Goal: Task Accomplishment & Management: Manage account settings

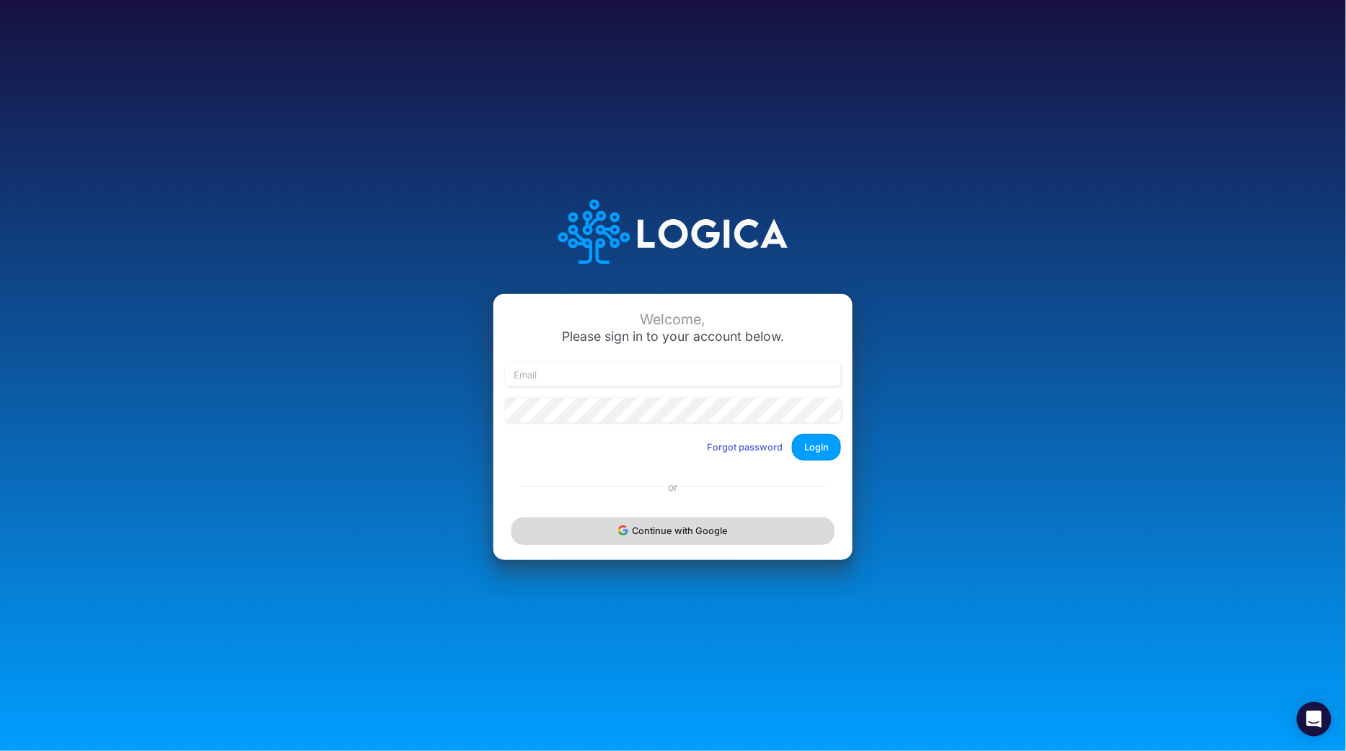
click at [661, 522] on button "Continue with Google" at bounding box center [672, 531] width 323 height 27
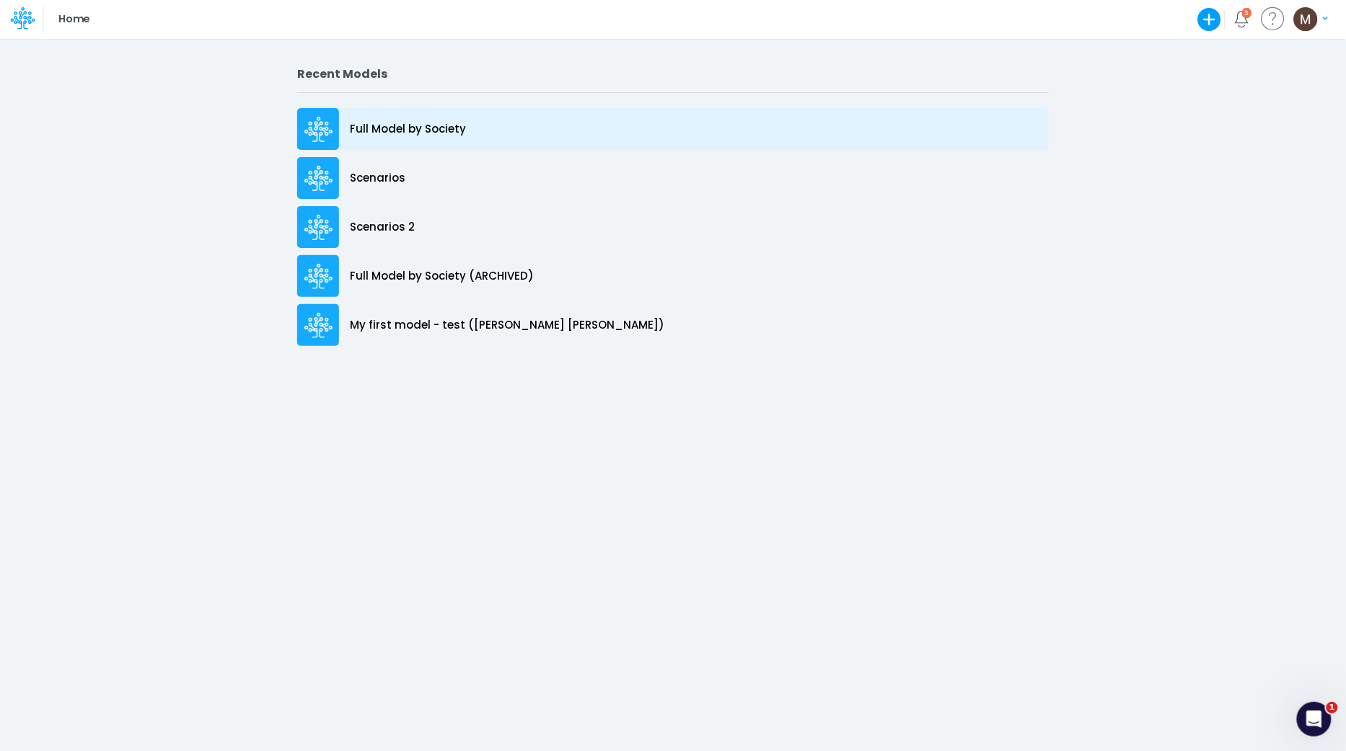
click at [393, 129] on p "Full Model by Society" at bounding box center [408, 129] width 116 height 17
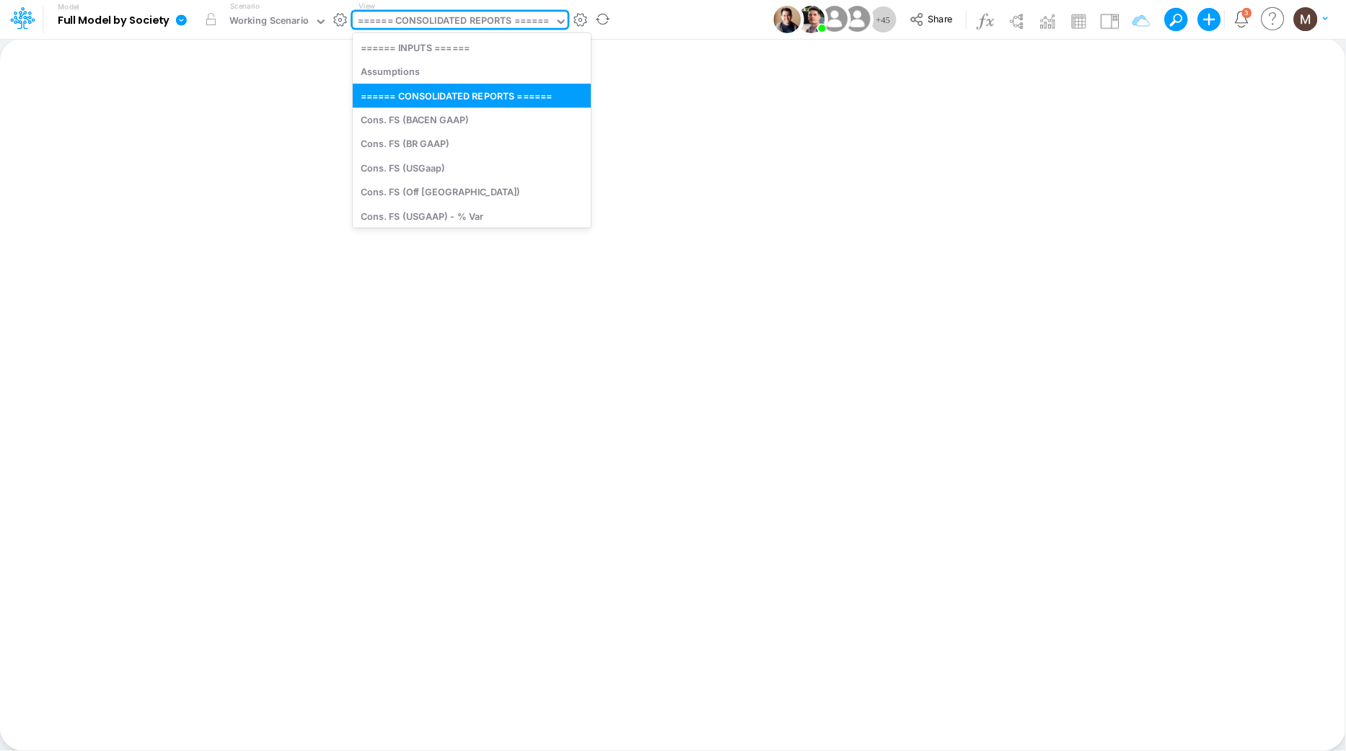
click at [539, 25] on div "====== CONSOLIDATED REPORTS ======" at bounding box center [454, 22] width 192 height 17
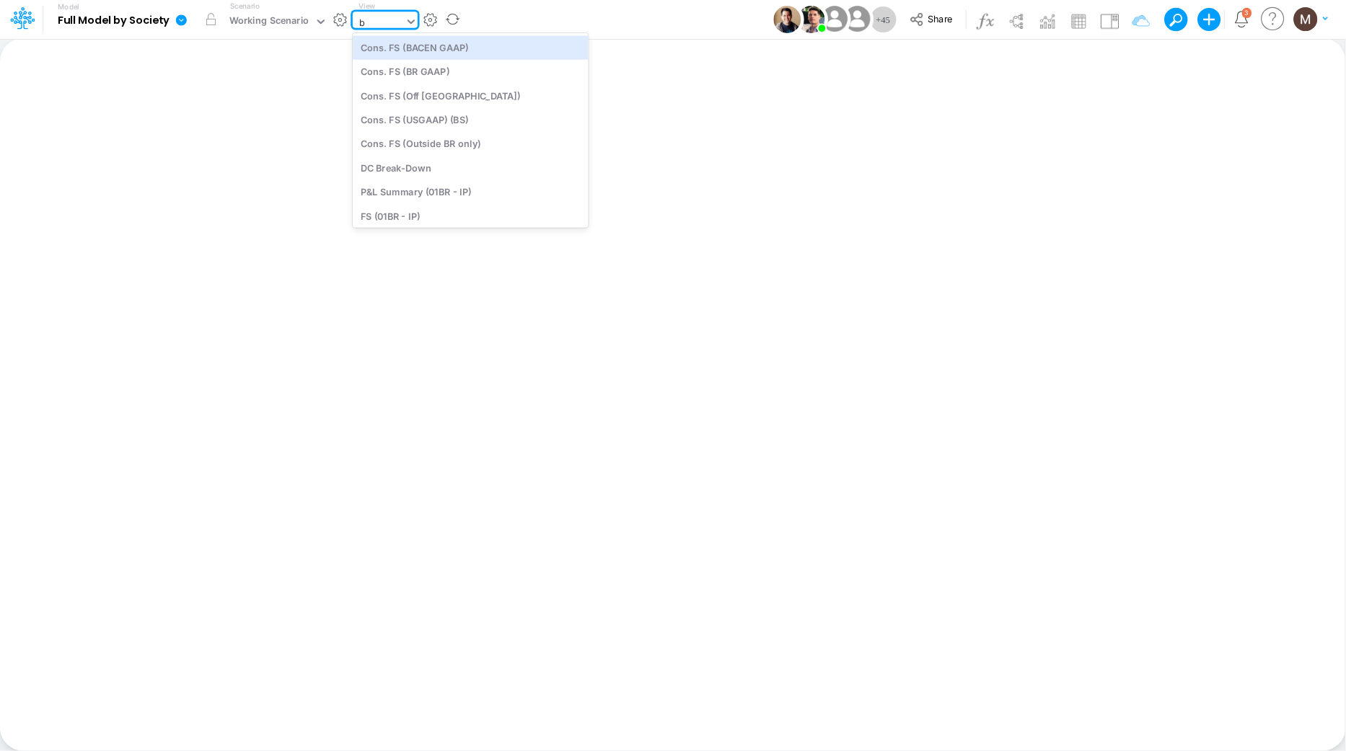
type input "bs"
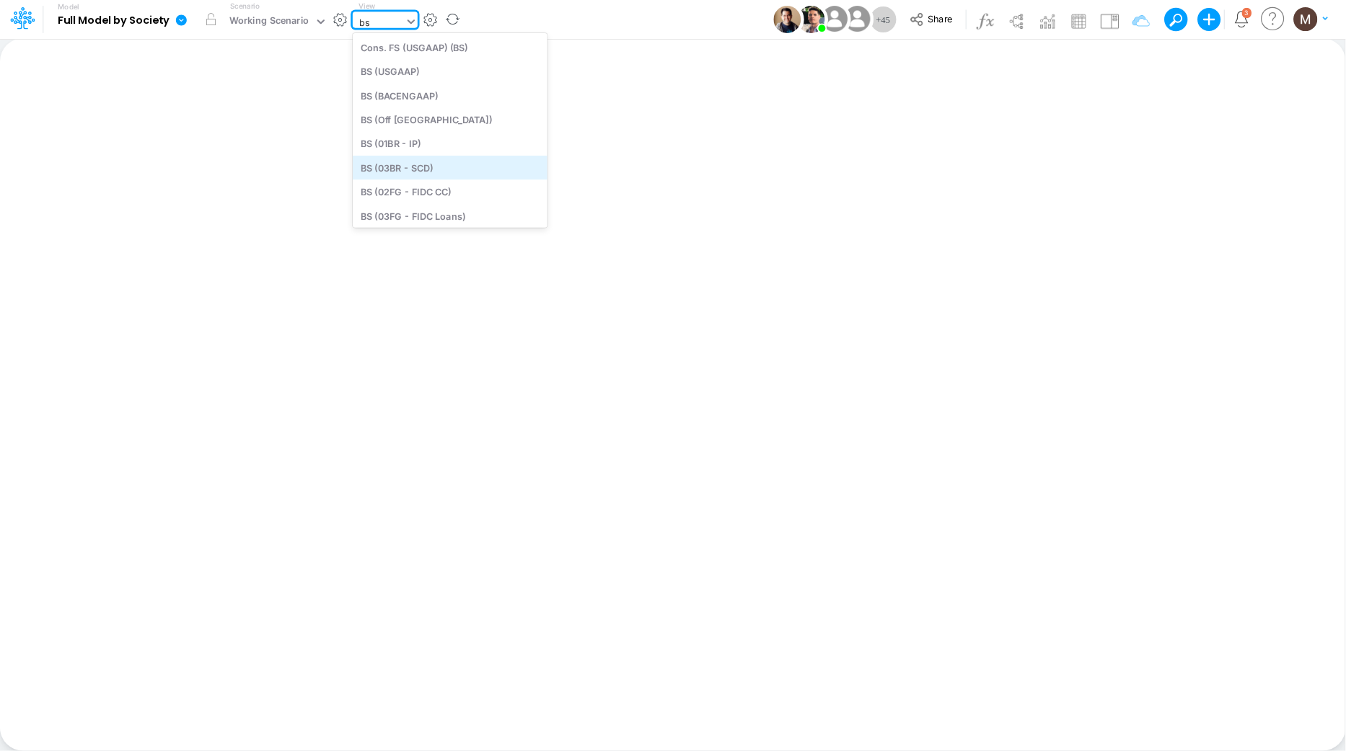
click at [493, 175] on div "BS (03BR - SCD)" at bounding box center [450, 168] width 195 height 24
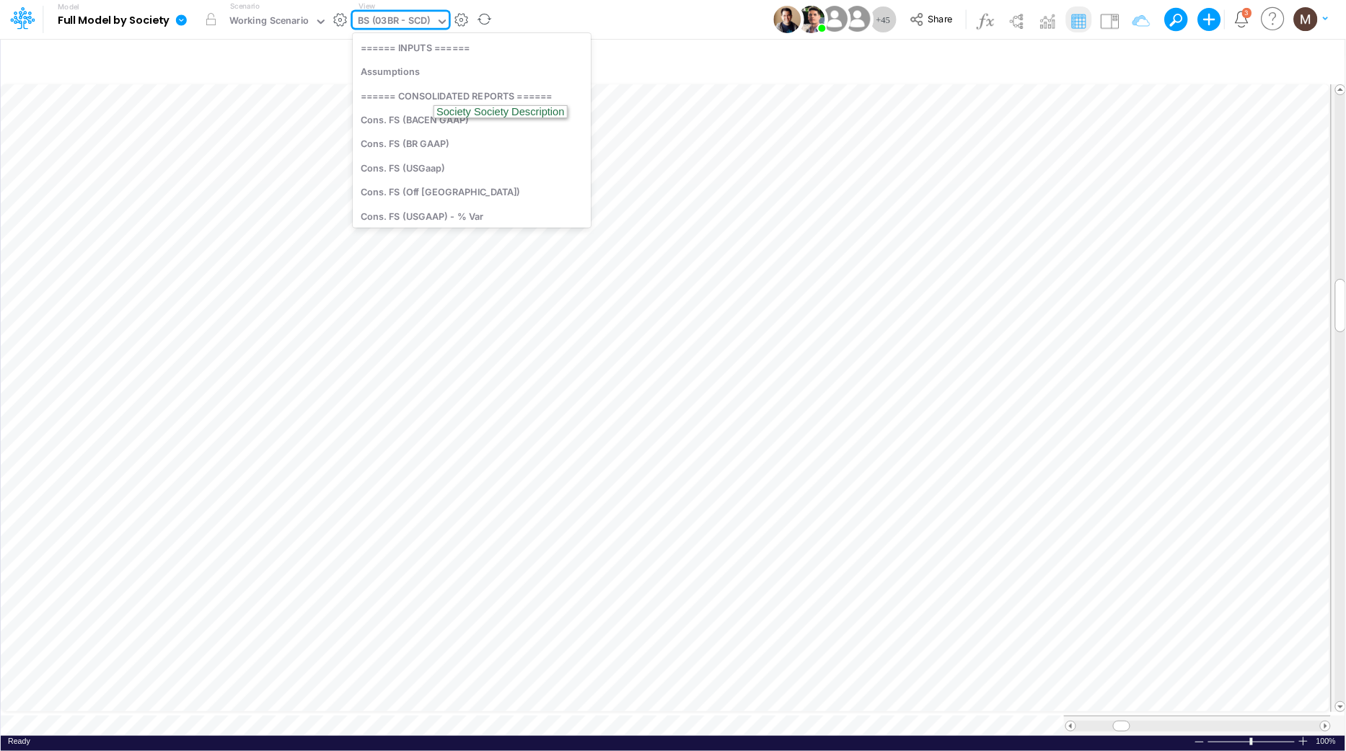
click at [436, 18] on icon at bounding box center [442, 21] width 13 height 13
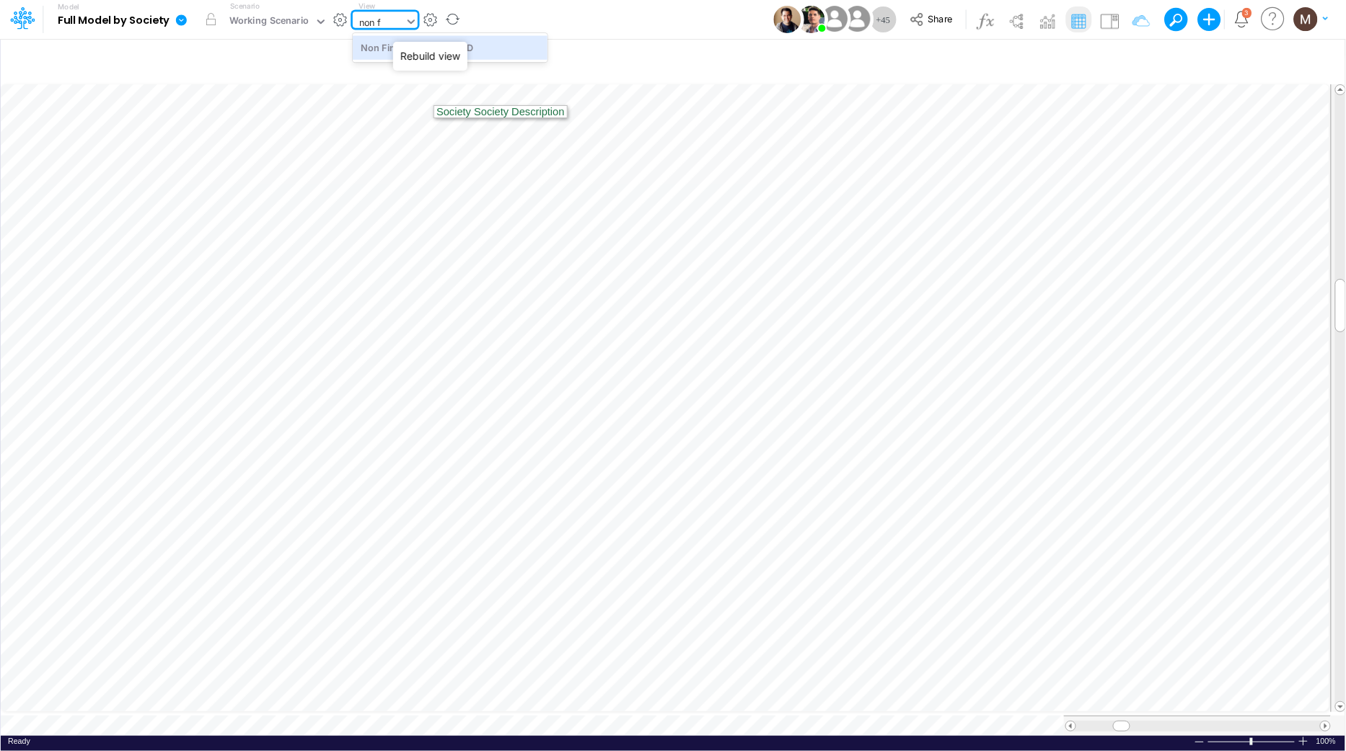
type input "non fi"
click at [374, 47] on div "Non Financial KPIs - USD" at bounding box center [450, 47] width 195 height 24
type input "Non Financial KPIs - USD"
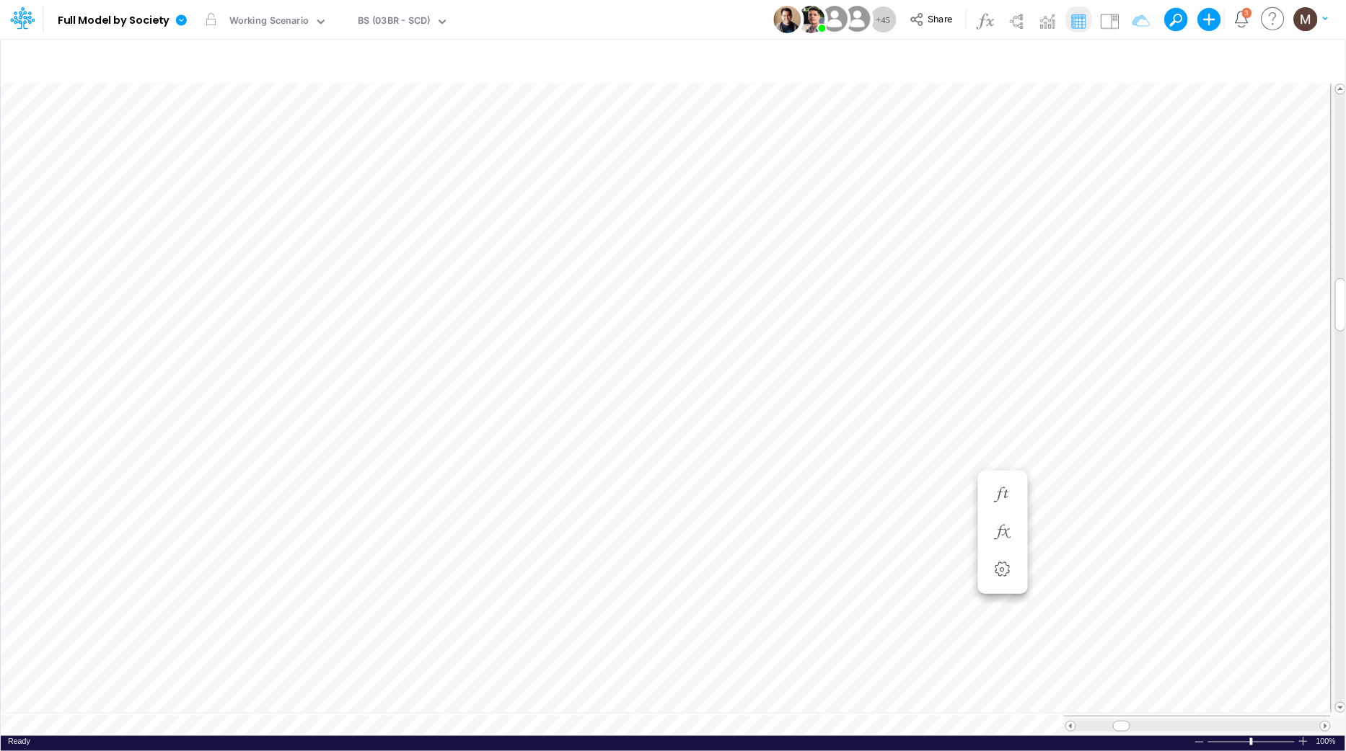
scroll to position [0, 1]
type input "Non Financial KPIs - USD"
click at [999, 536] on button "button" at bounding box center [1002, 547] width 27 height 29
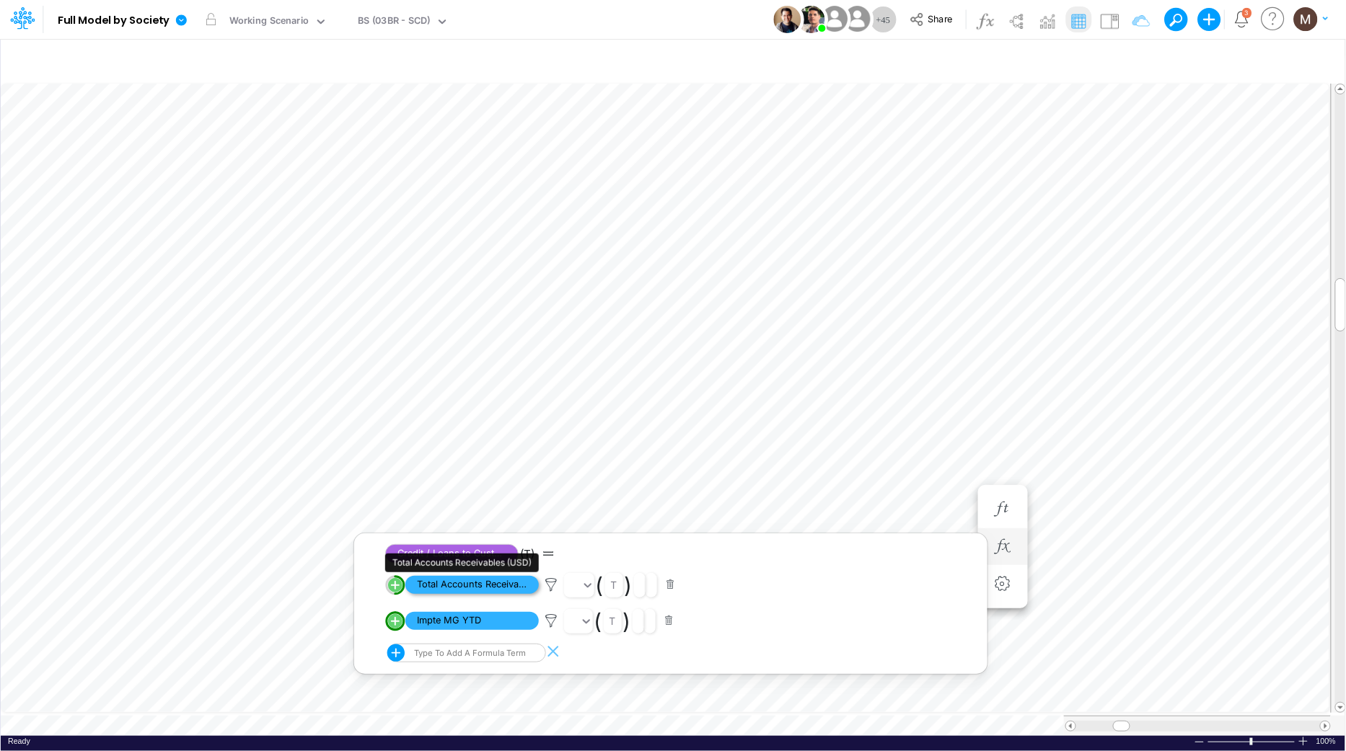
click at [495, 583] on span "Total Accounts Receivables (USD)" at bounding box center [471, 585] width 133 height 18
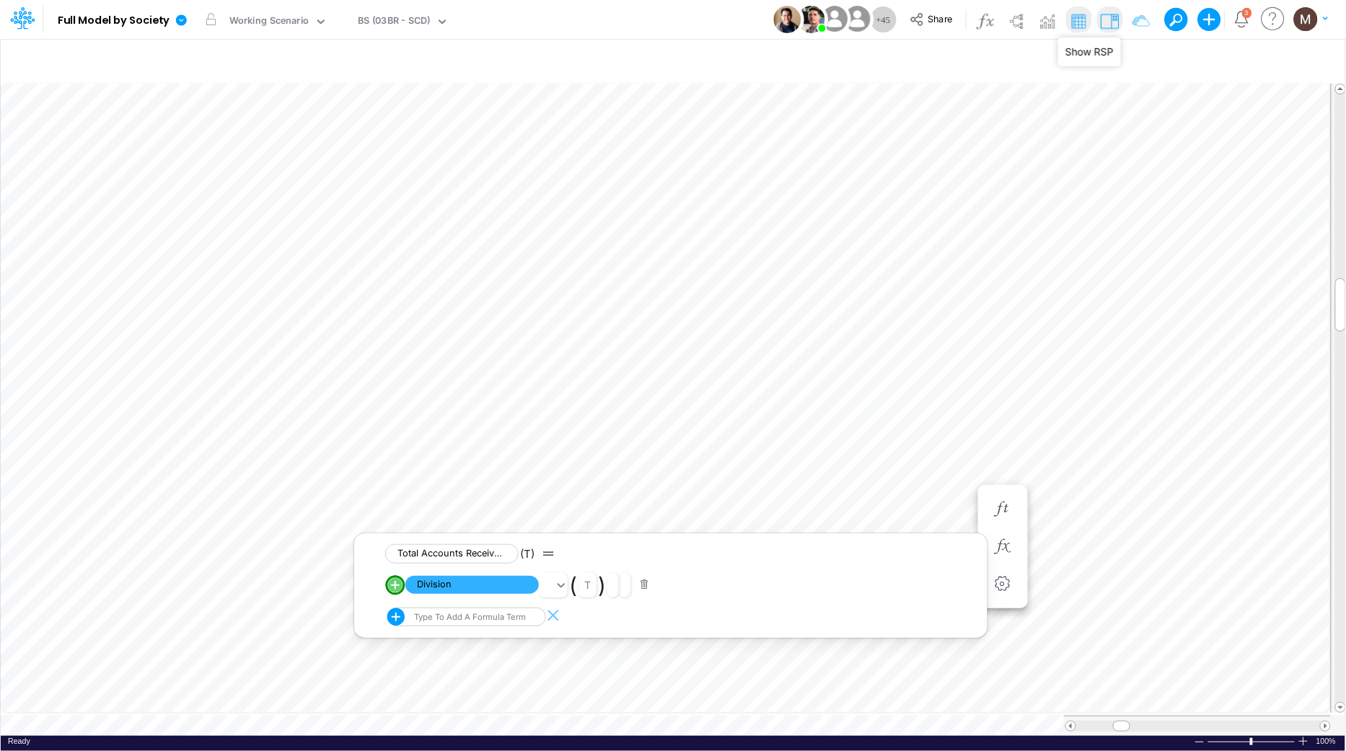
click at [1115, 24] on img at bounding box center [1109, 20] width 23 height 23
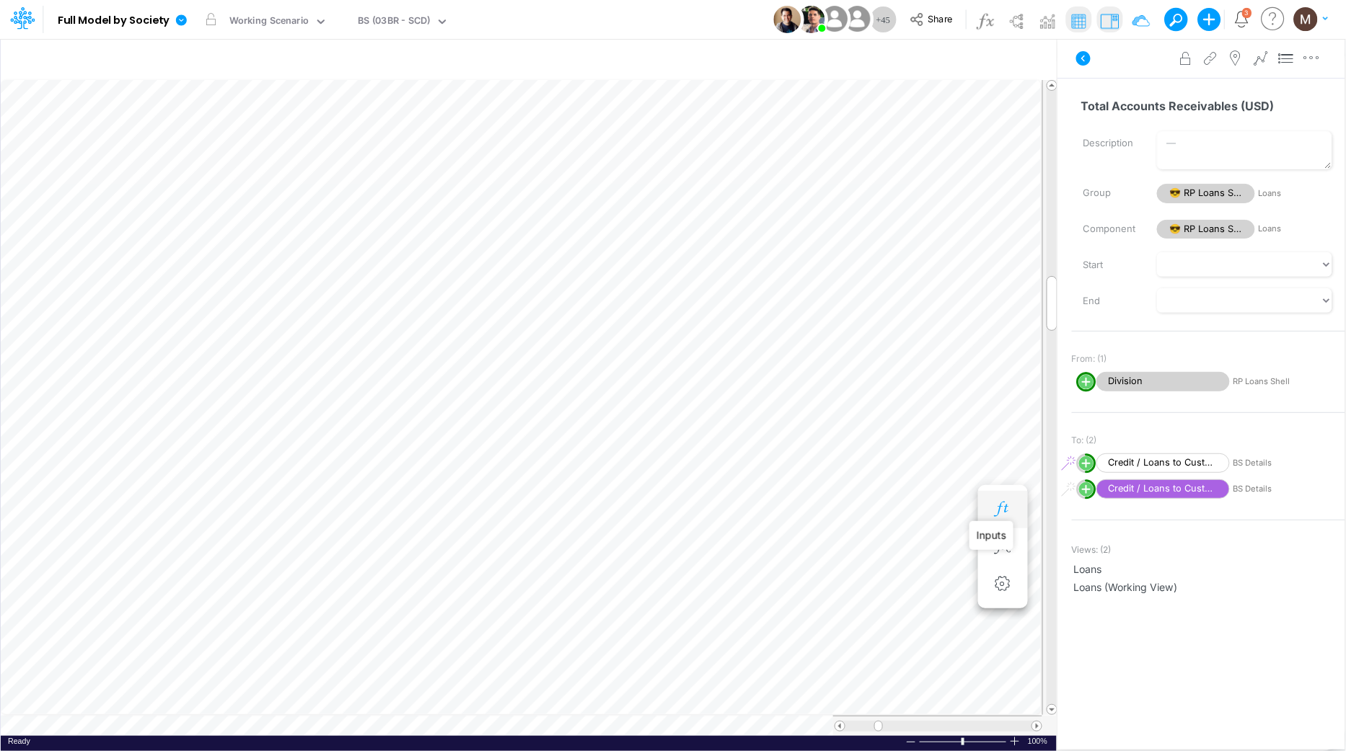
click at [1000, 509] on icon "button" at bounding box center [1003, 509] width 22 height 15
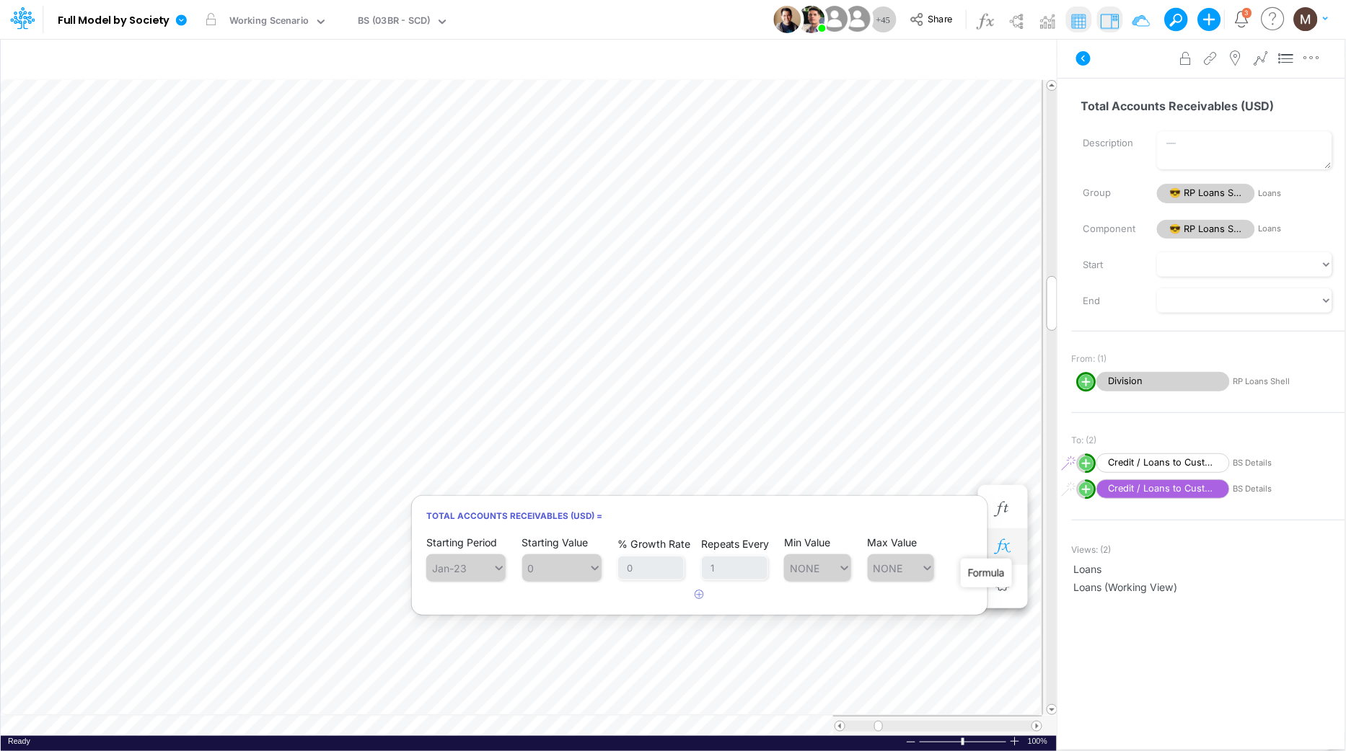
click at [1004, 549] on icon "button" at bounding box center [1003, 546] width 22 height 15
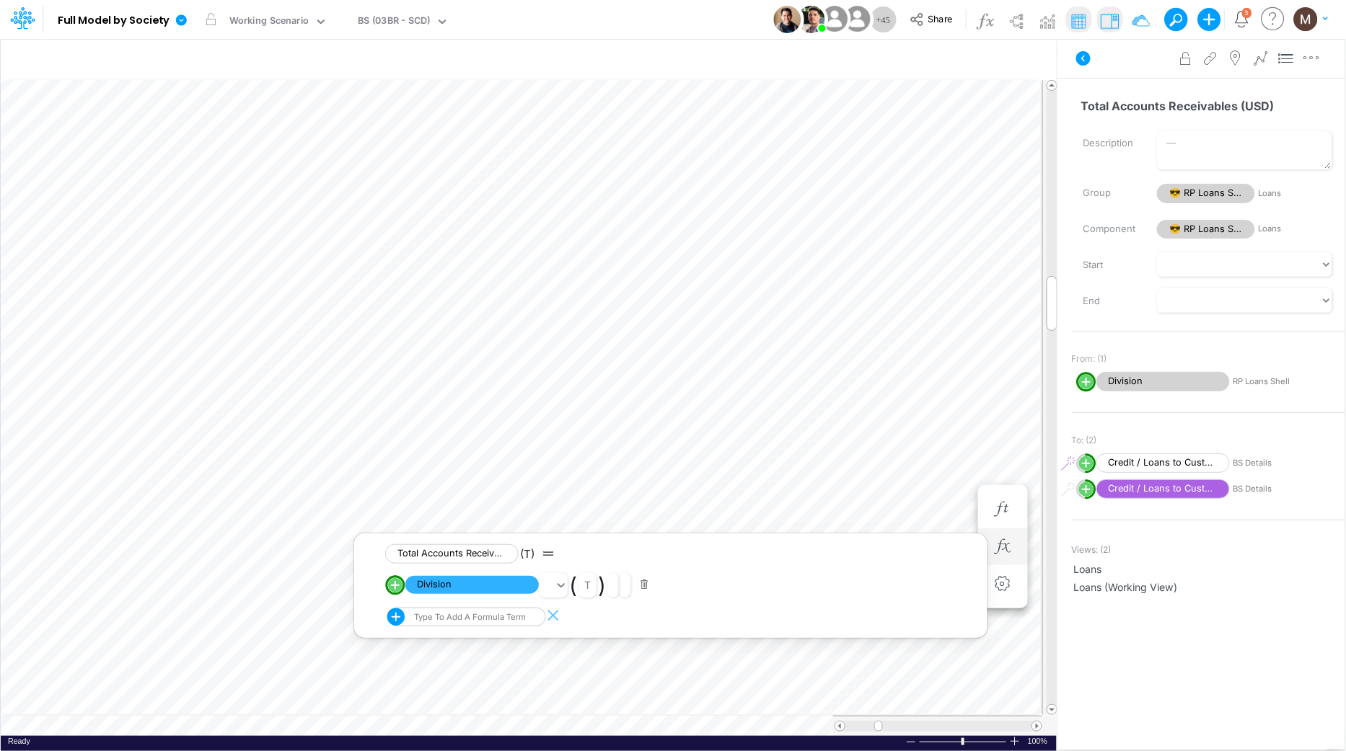
scroll to position [0, 1]
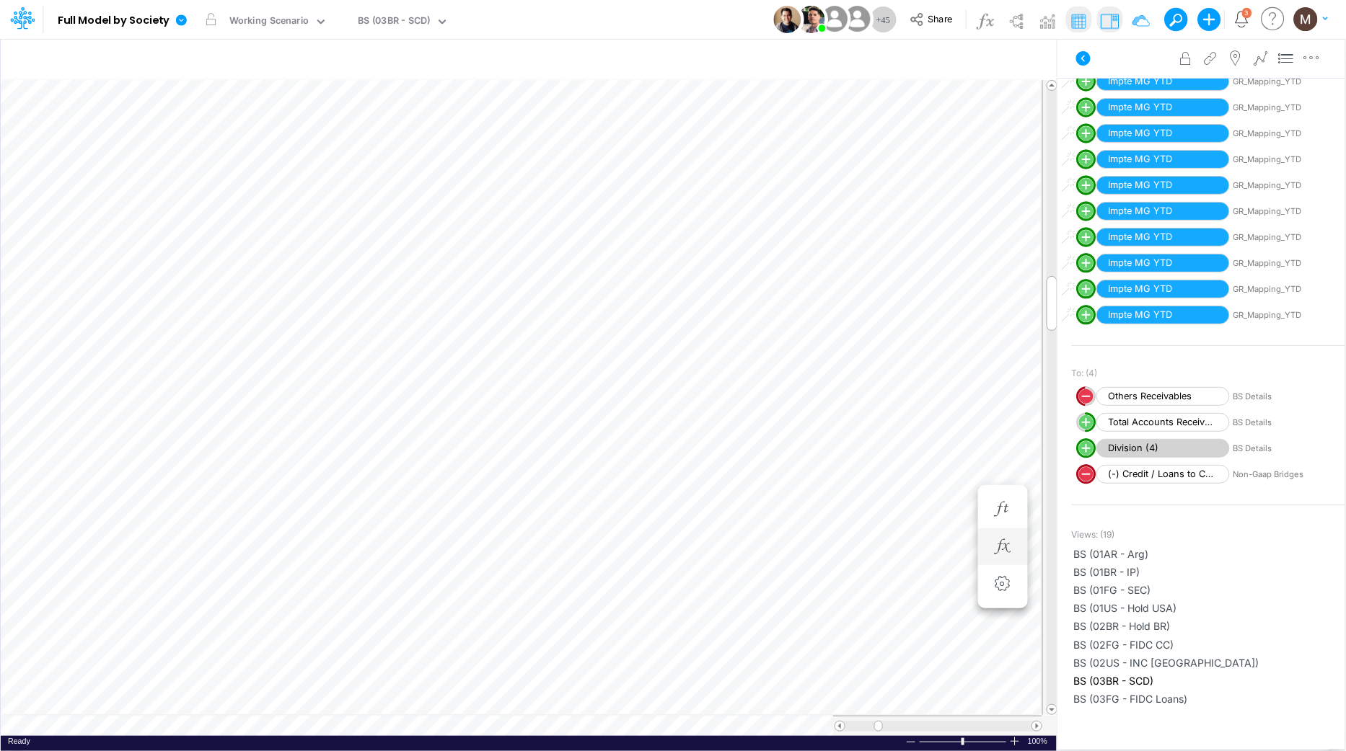
scroll to position [768, 0]
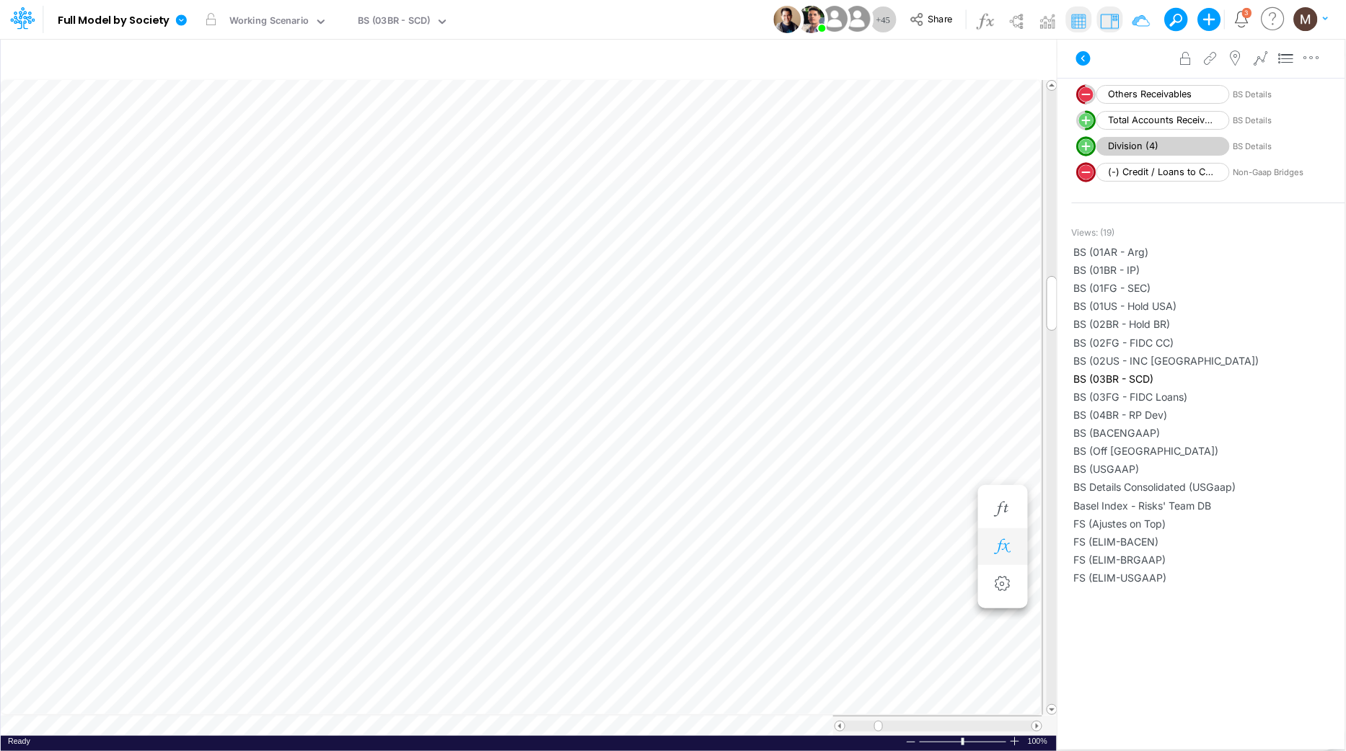
click at [999, 555] on button "button" at bounding box center [1002, 547] width 27 height 29
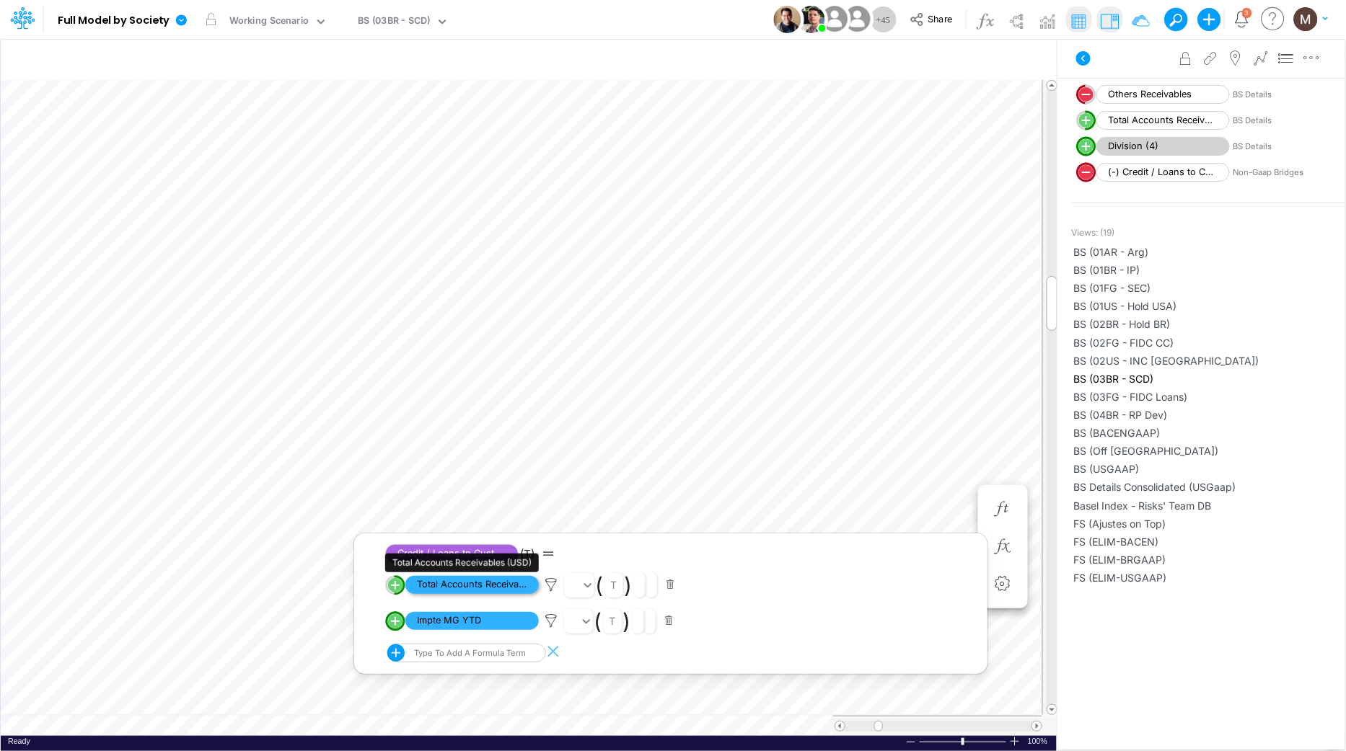
click at [465, 586] on span "Total Accounts Receivables (USD)" at bounding box center [471, 585] width 133 height 18
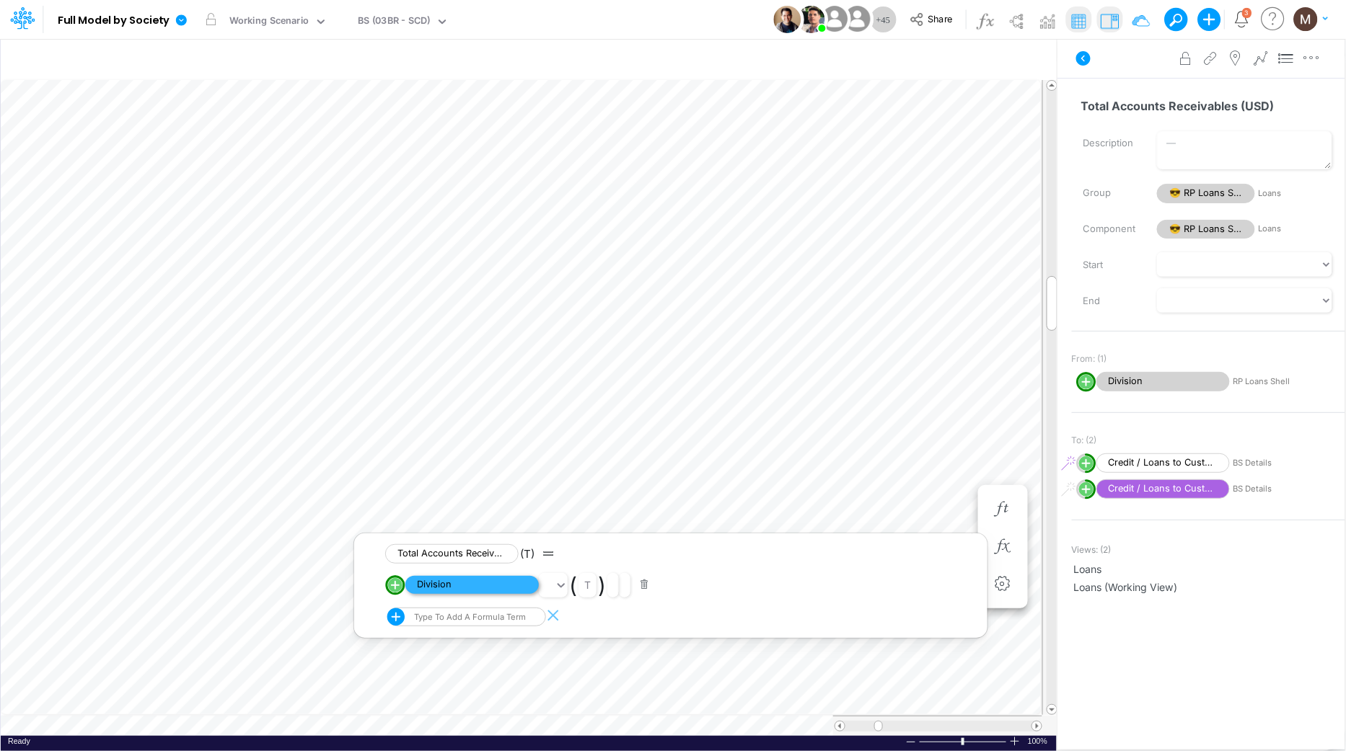
click at [446, 586] on span "Division" at bounding box center [471, 585] width 133 height 18
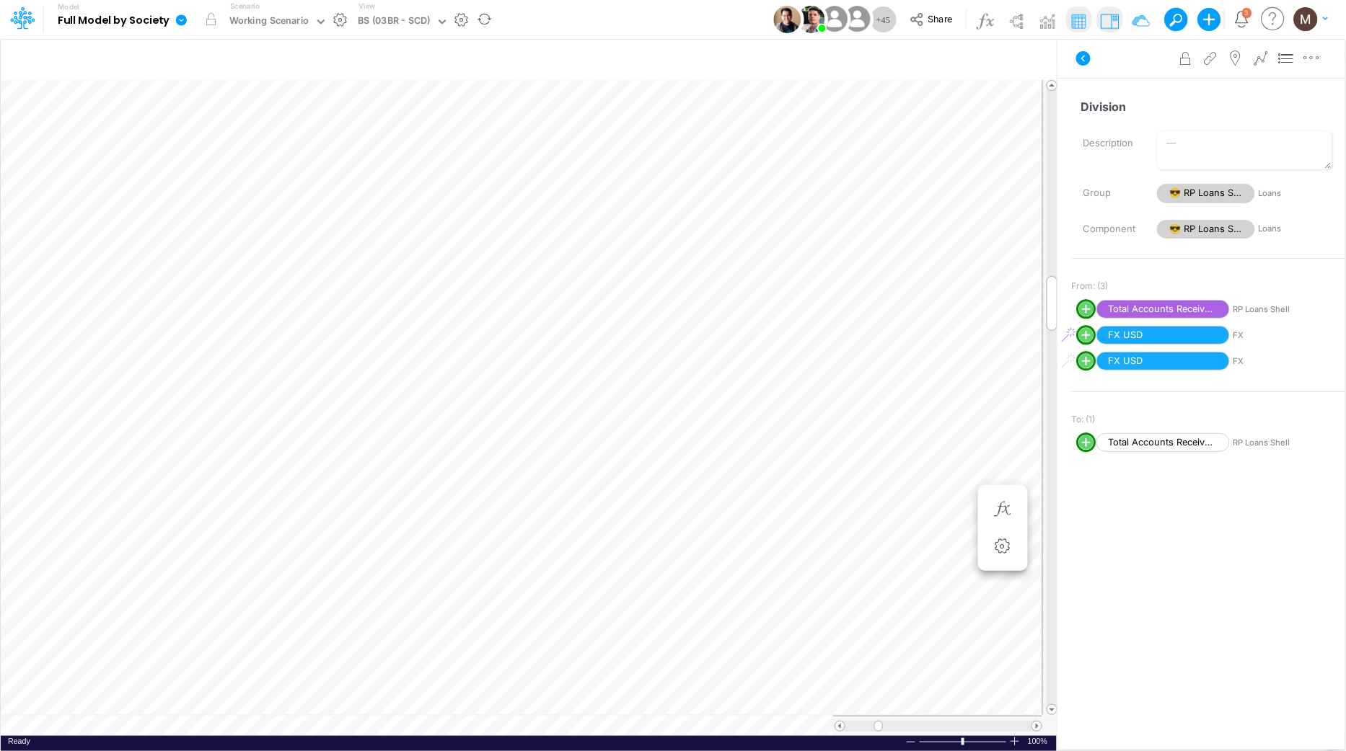
scroll to position [0, 1]
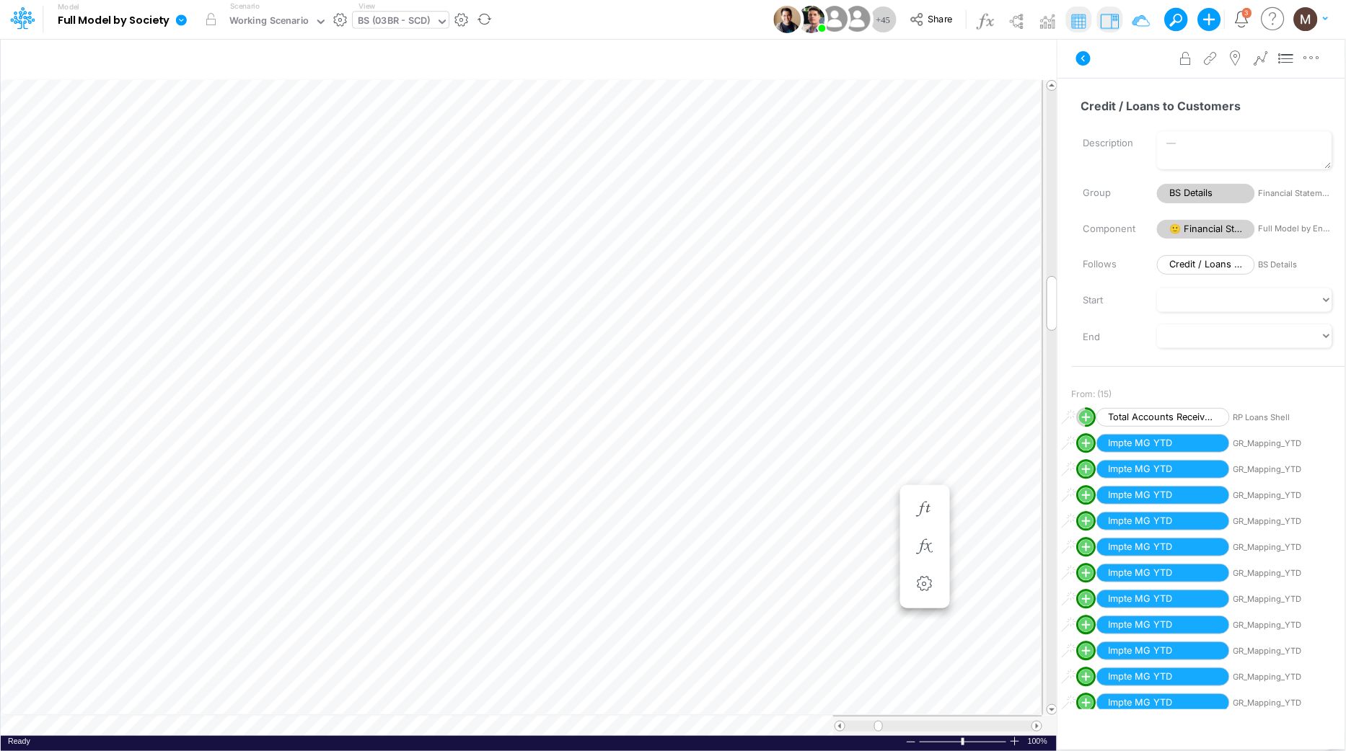
click at [382, 22] on div "BS (03BR - SCD)" at bounding box center [394, 22] width 73 height 17
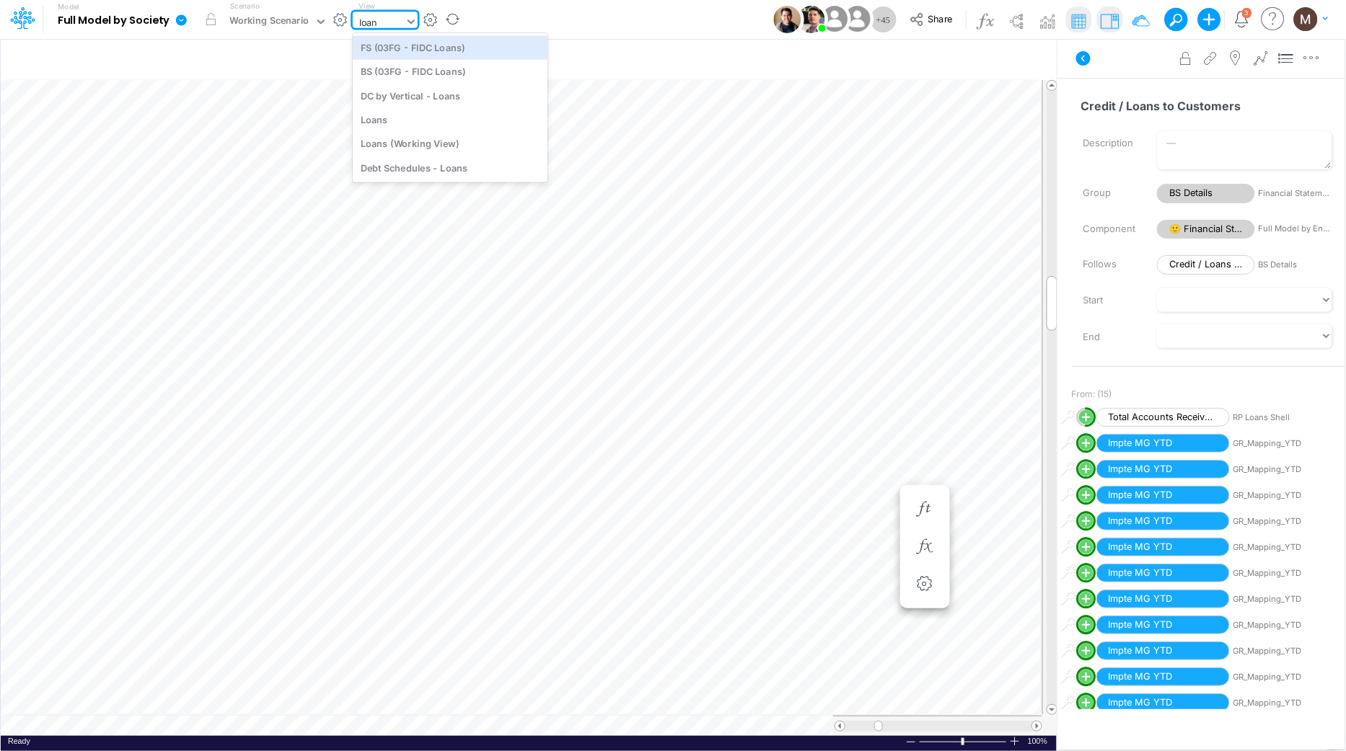
type input "loans"
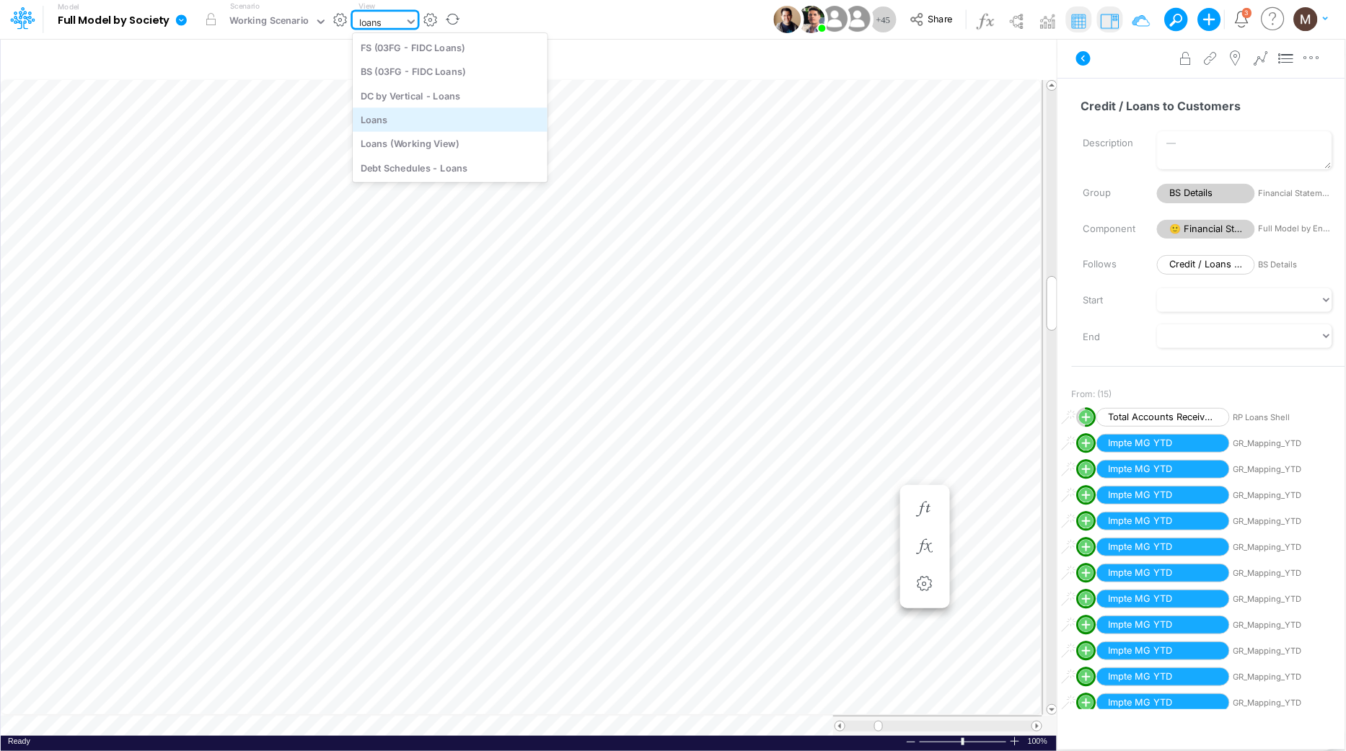
click at [389, 112] on div "Loans" at bounding box center [450, 119] width 195 height 24
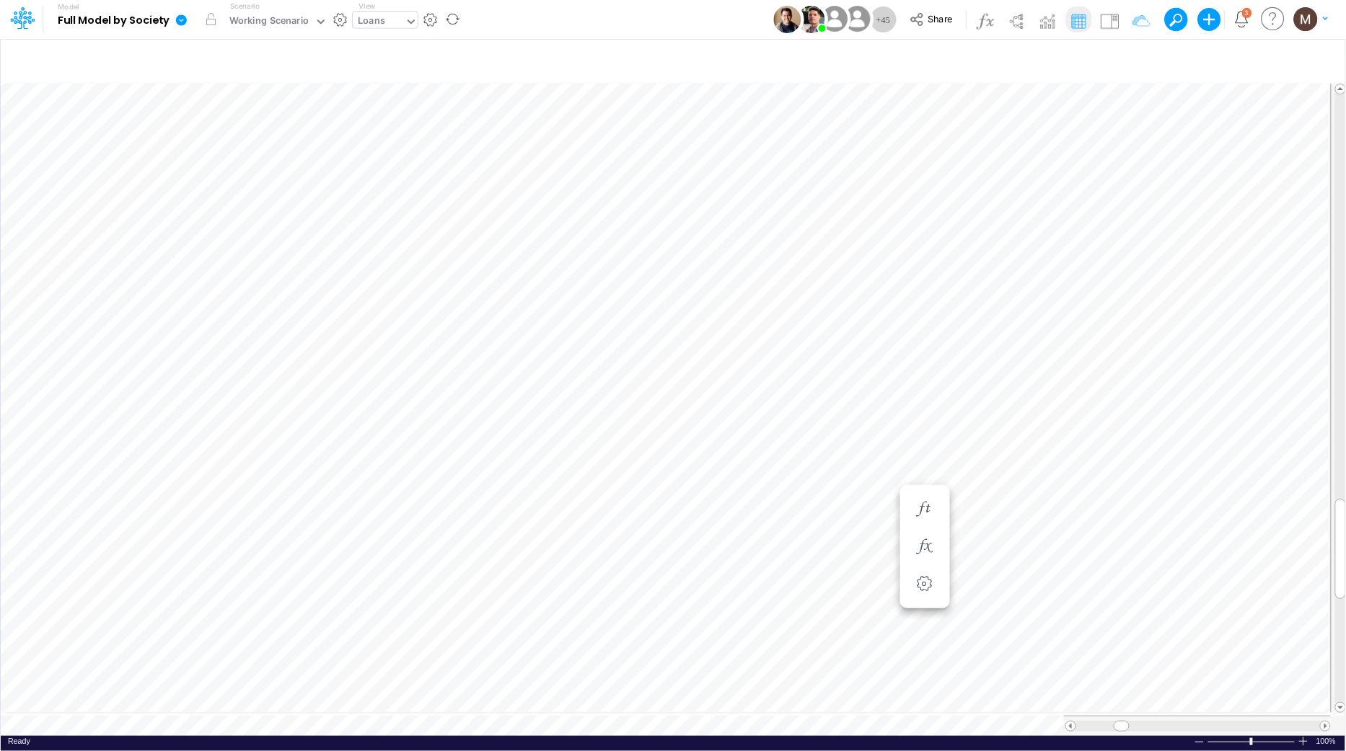
scroll to position [0, 1]
click at [550, 417] on button "button" at bounding box center [548, 408] width 27 height 29
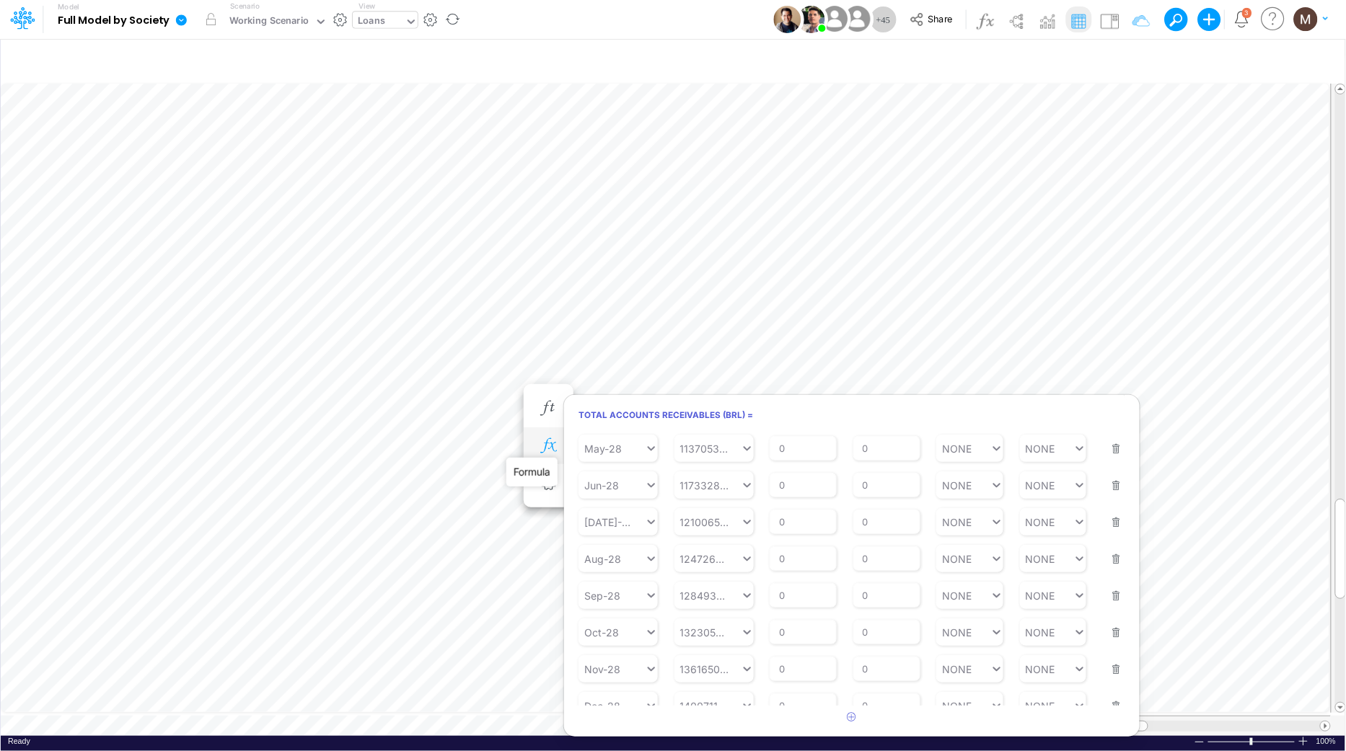
click at [547, 451] on icon "button" at bounding box center [548, 445] width 22 height 15
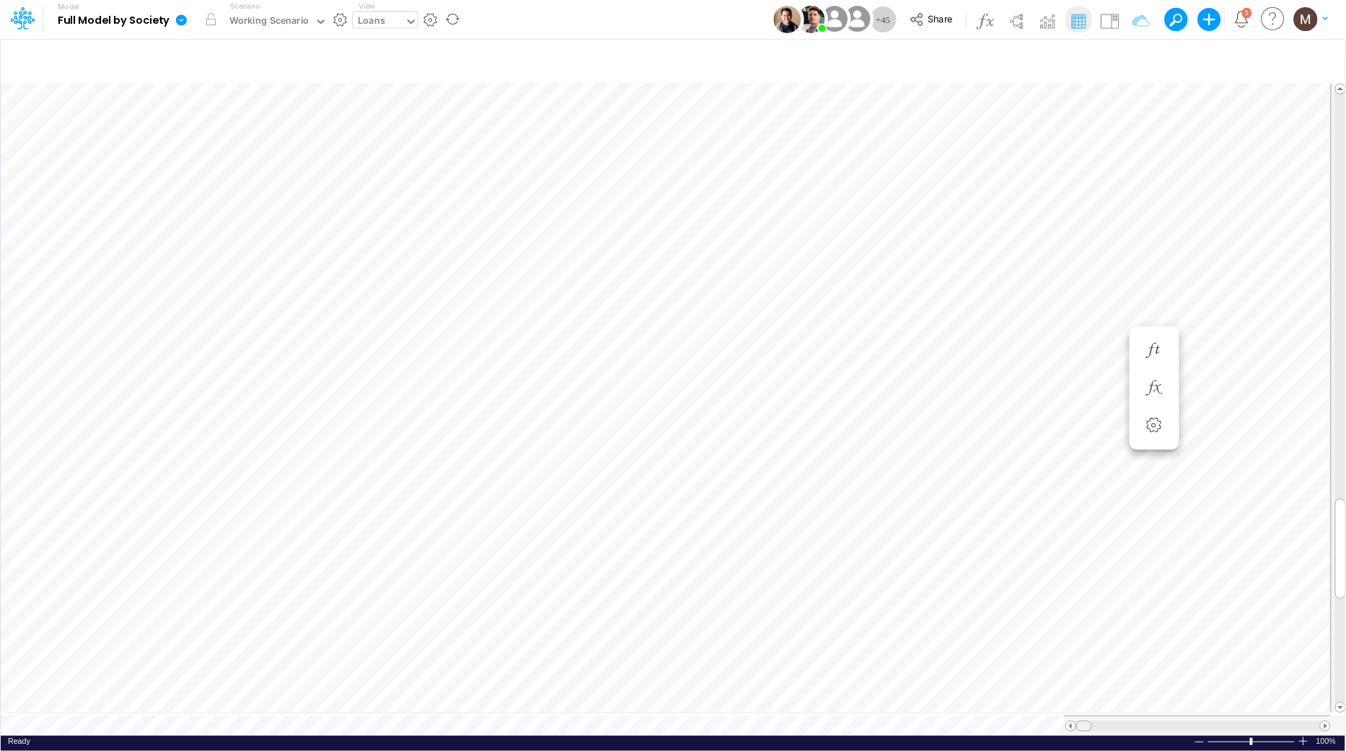
drag, startPoint x: 1138, startPoint y: 721, endPoint x: 1069, endPoint y: 728, distance: 69.5
click at [1069, 728] on div at bounding box center [1197, 726] width 267 height 20
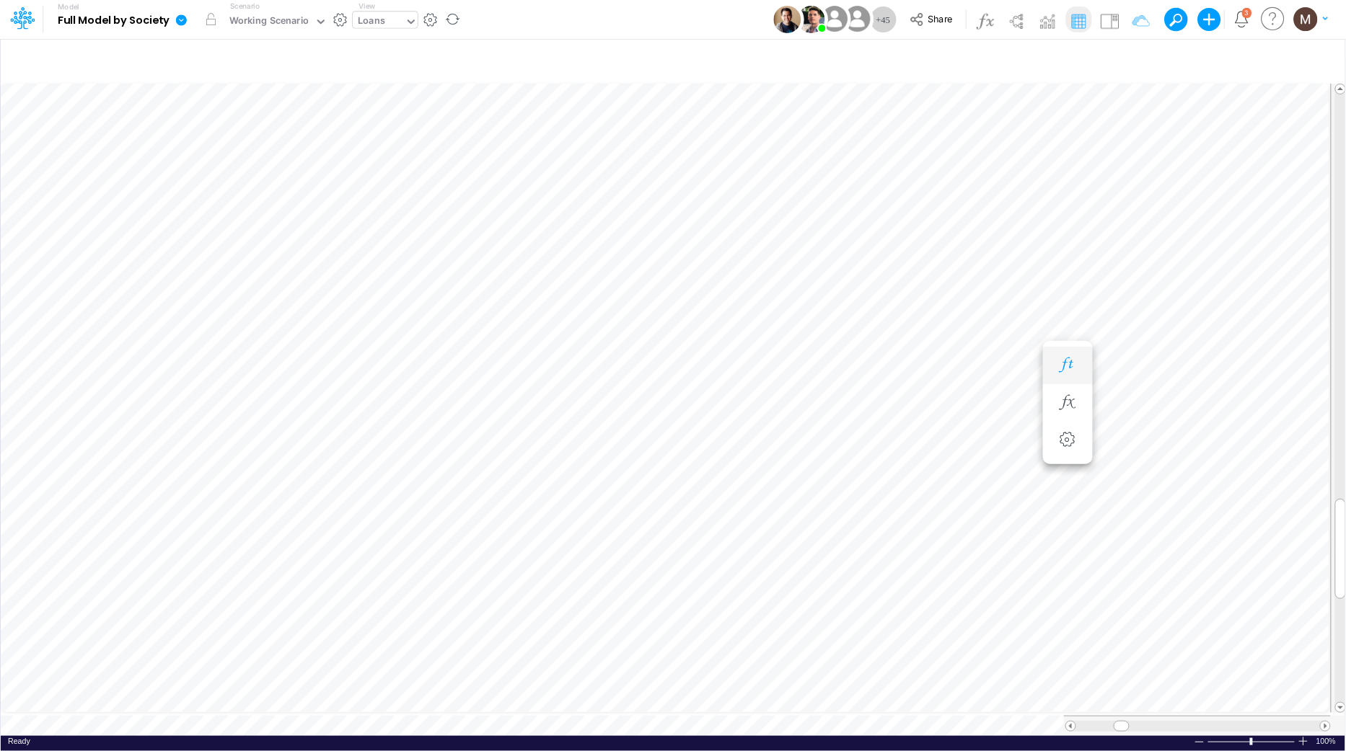
click at [1064, 371] on icon "button" at bounding box center [1068, 365] width 22 height 15
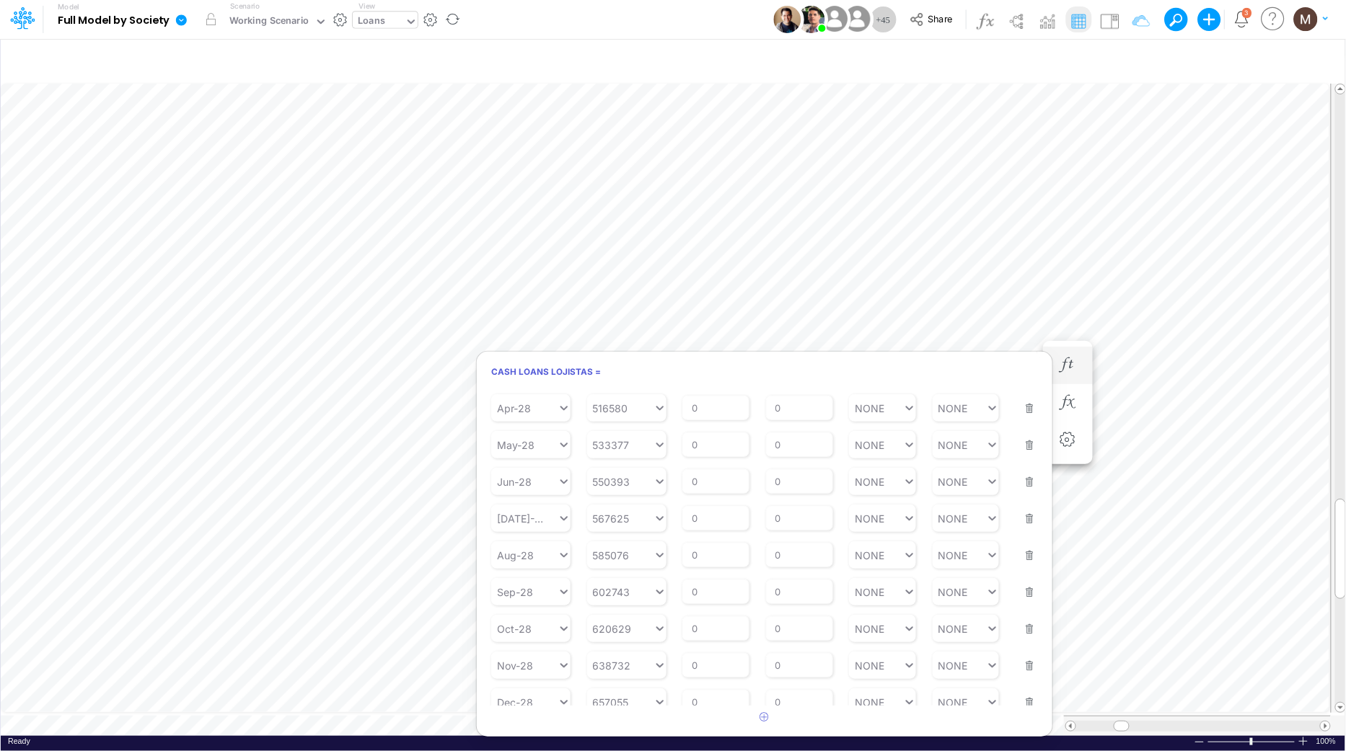
scroll to position [0, 1]
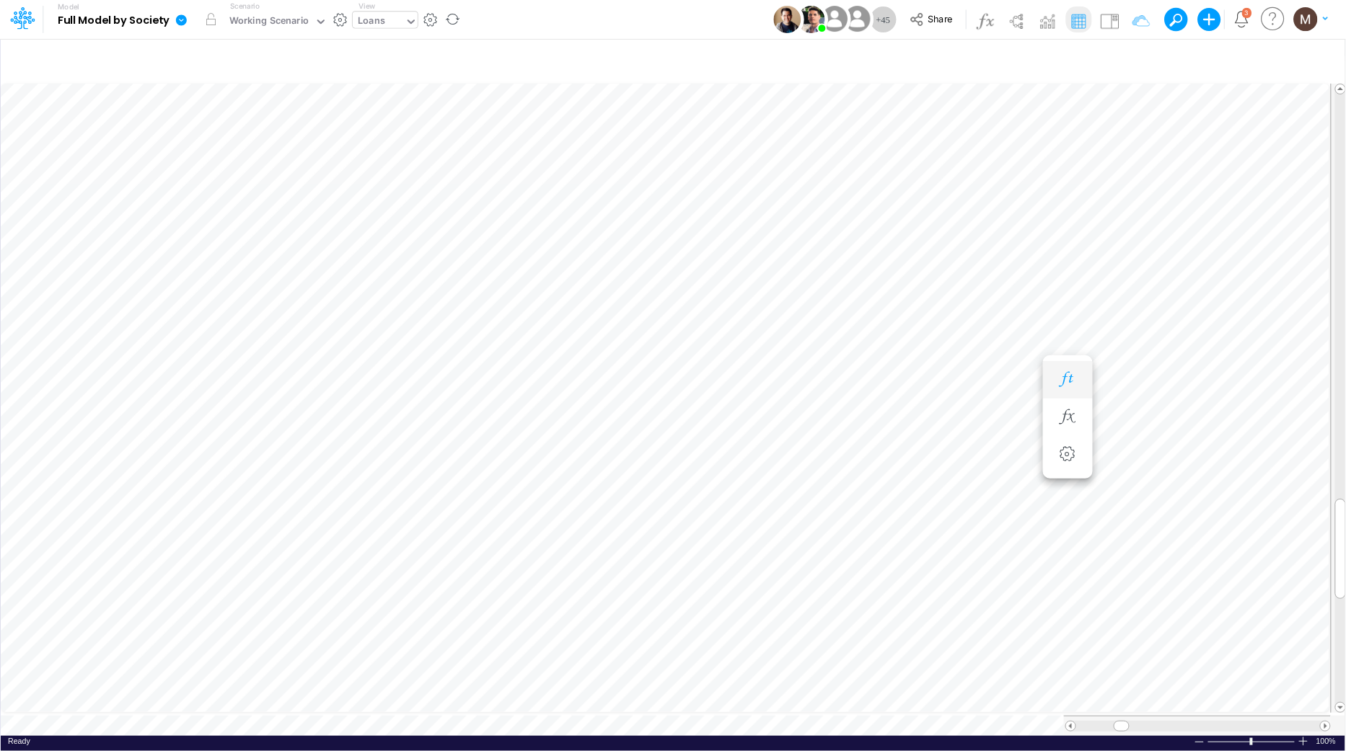
click at [1068, 387] on button "button" at bounding box center [1067, 380] width 27 height 29
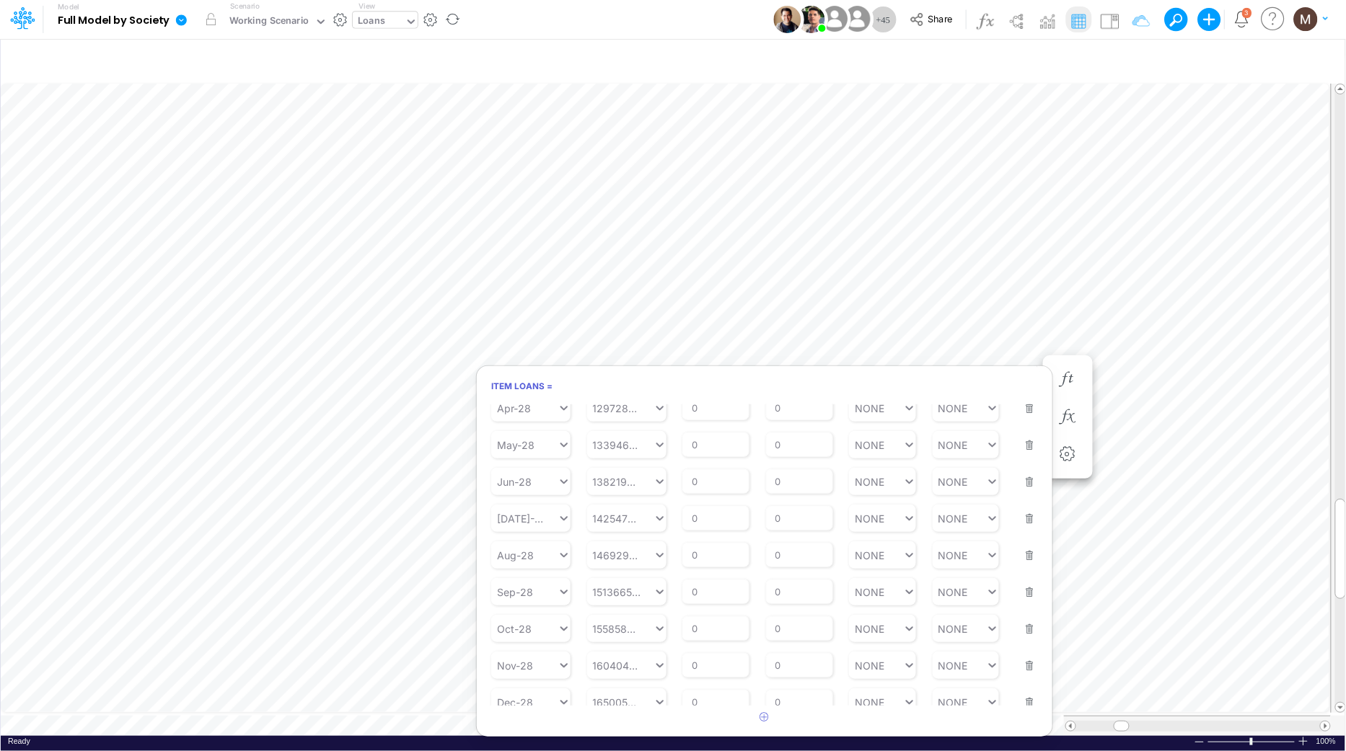
scroll to position [0, 1]
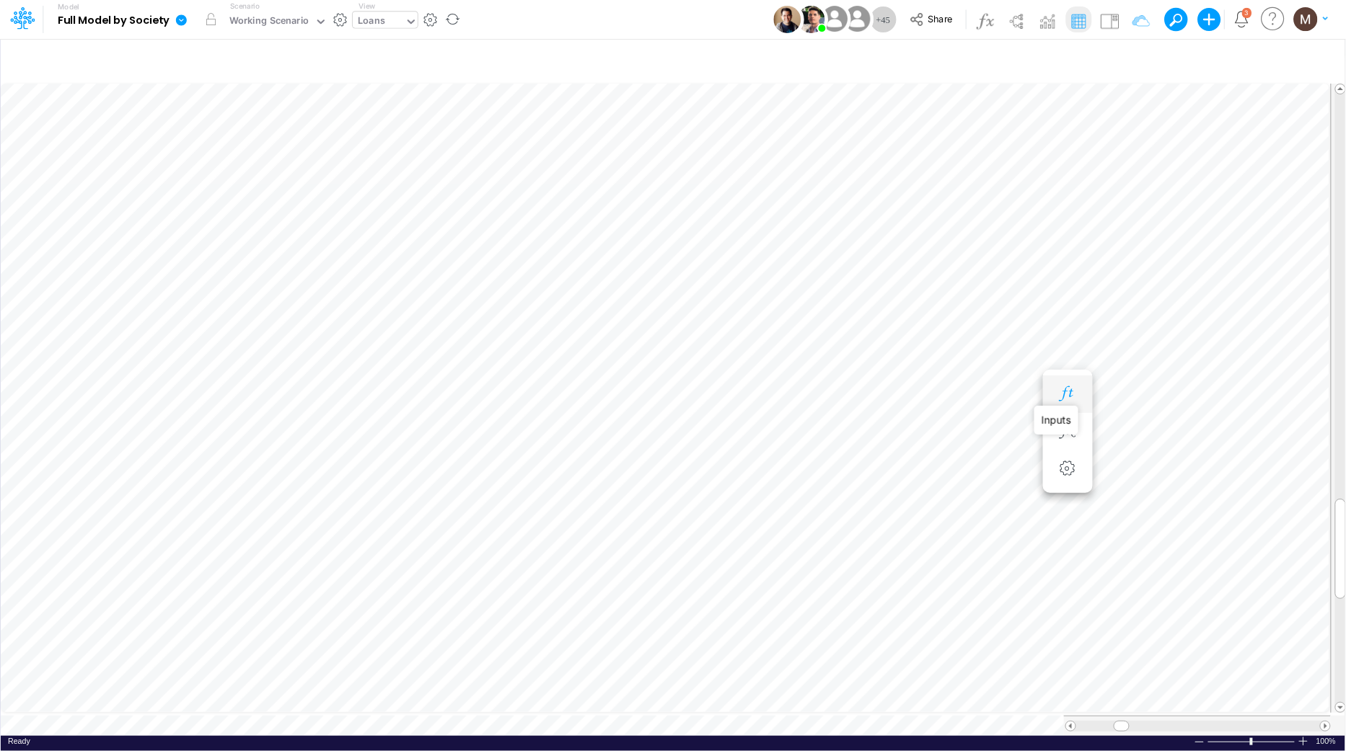
click at [1064, 393] on icon "button" at bounding box center [1068, 394] width 22 height 15
click at [1066, 440] on icon "button" at bounding box center [1068, 445] width 22 height 15
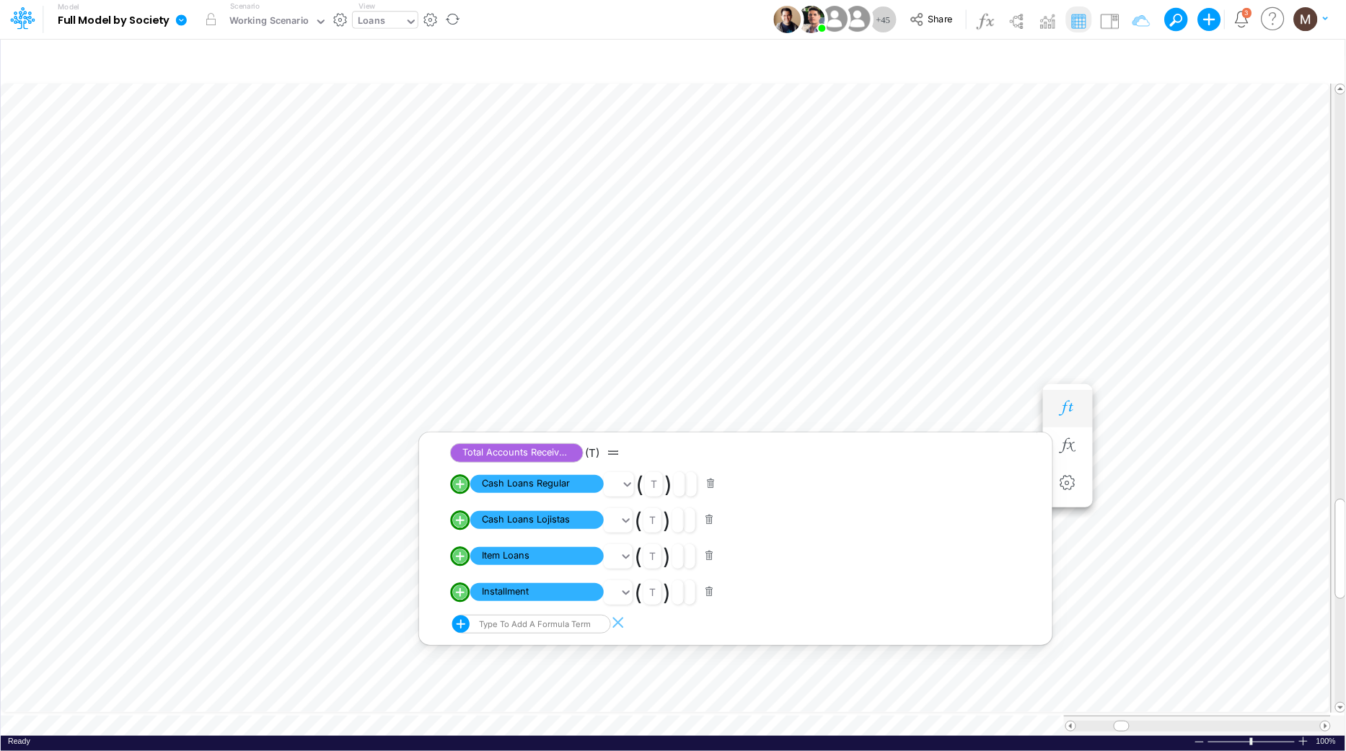
click at [1069, 399] on button "button" at bounding box center [1067, 408] width 27 height 29
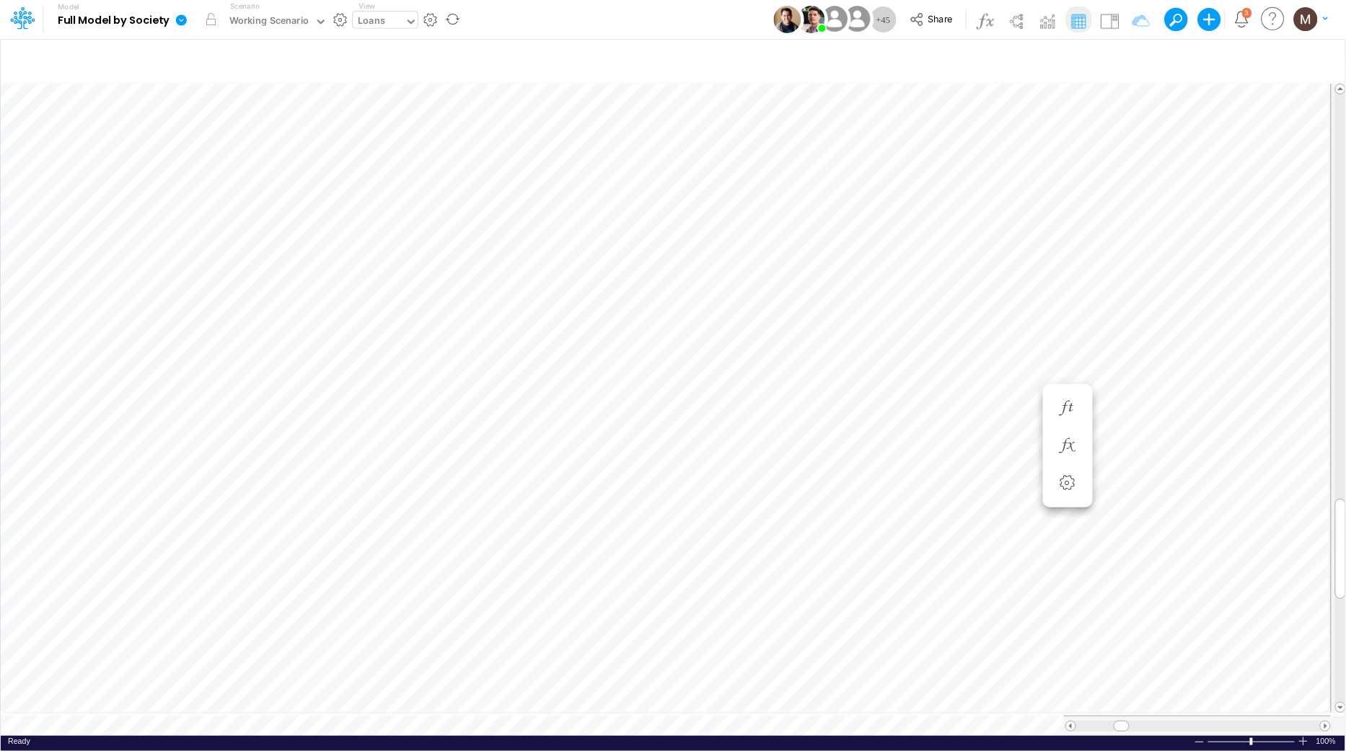
scroll to position [0, 1]
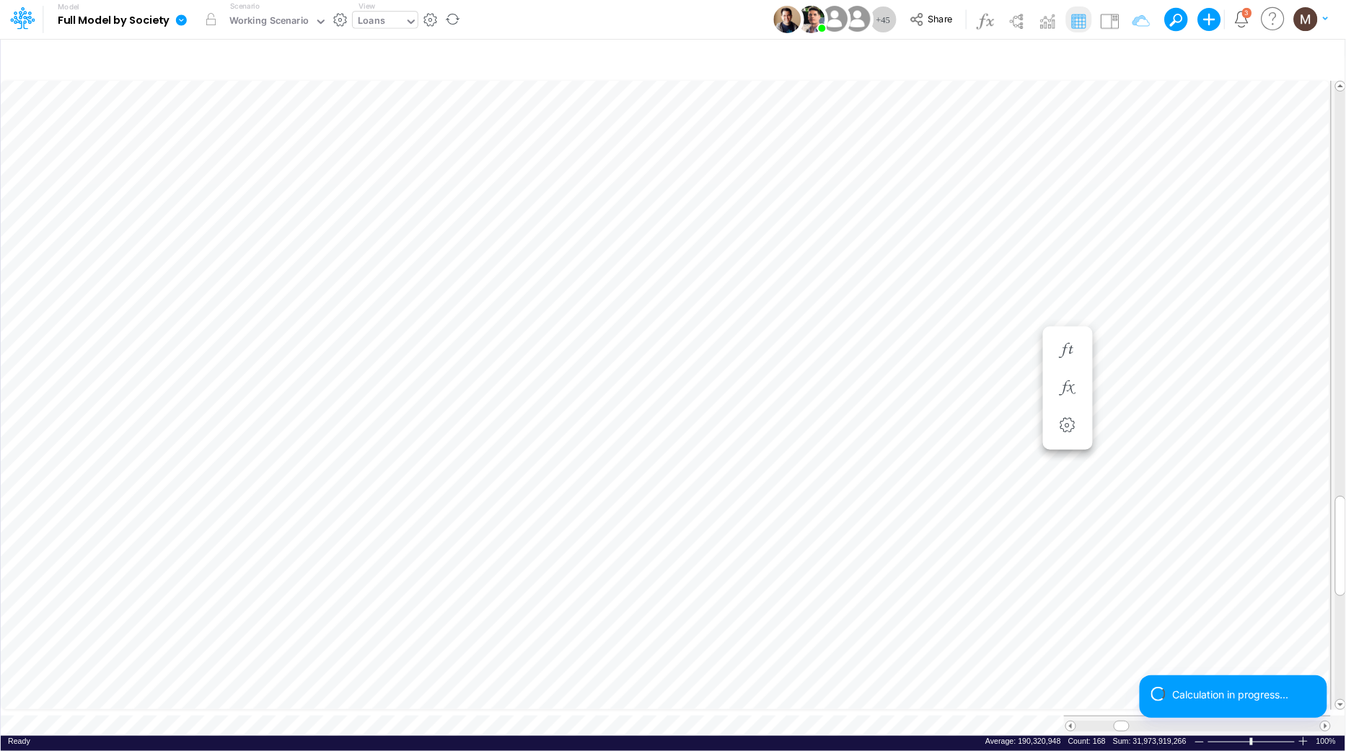
scroll to position [0, 1]
click at [1325, 722] on span at bounding box center [1325, 726] width 9 height 9
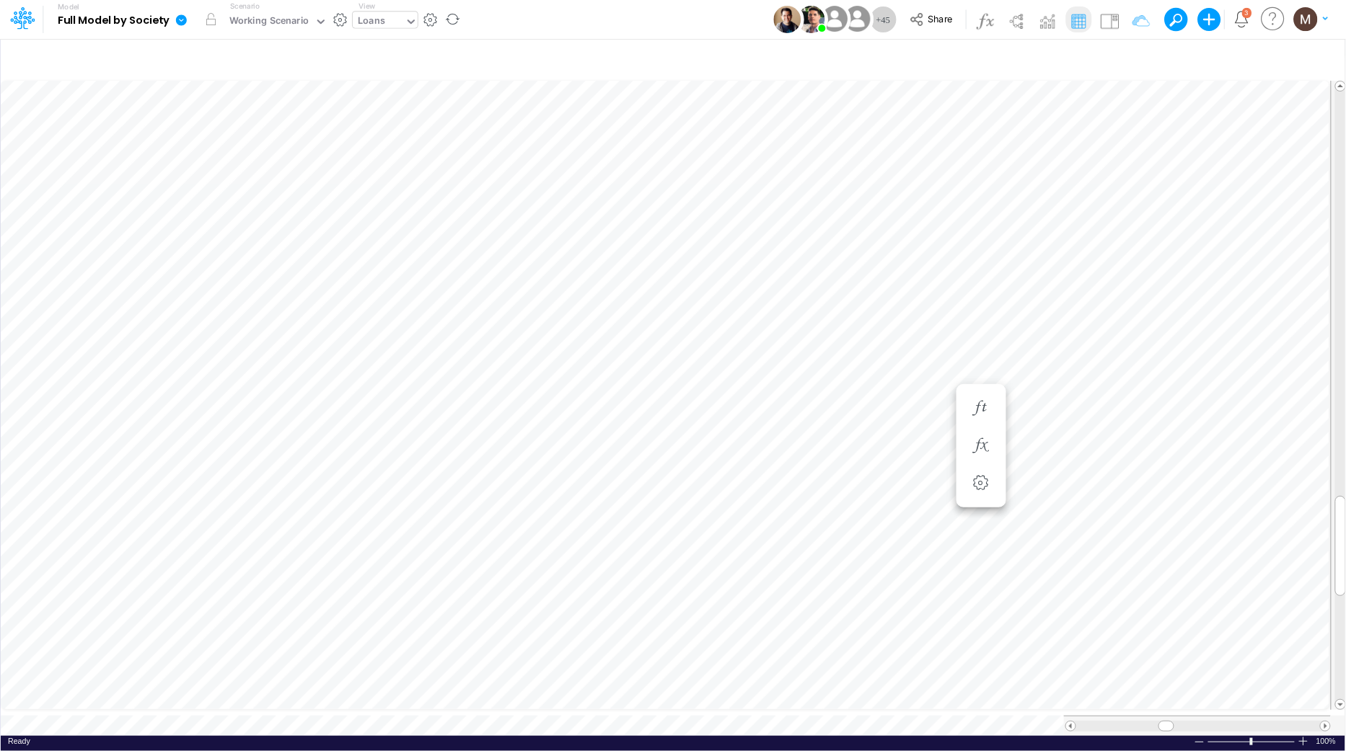
scroll to position [0, 1]
type input "Non Financial KPIs - USD"
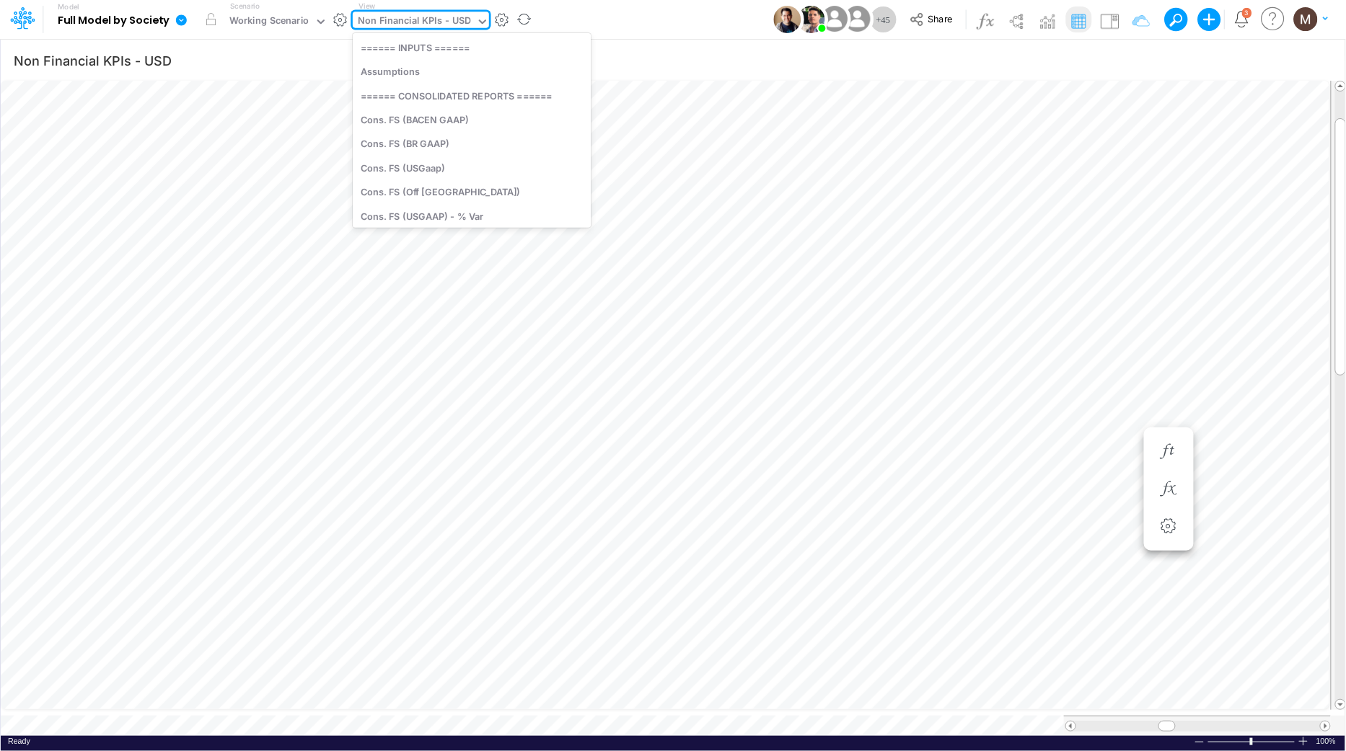
click at [438, 14] on div "Non Financial KPIs - USD" at bounding box center [414, 22] width 113 height 17
type input "usgaap"
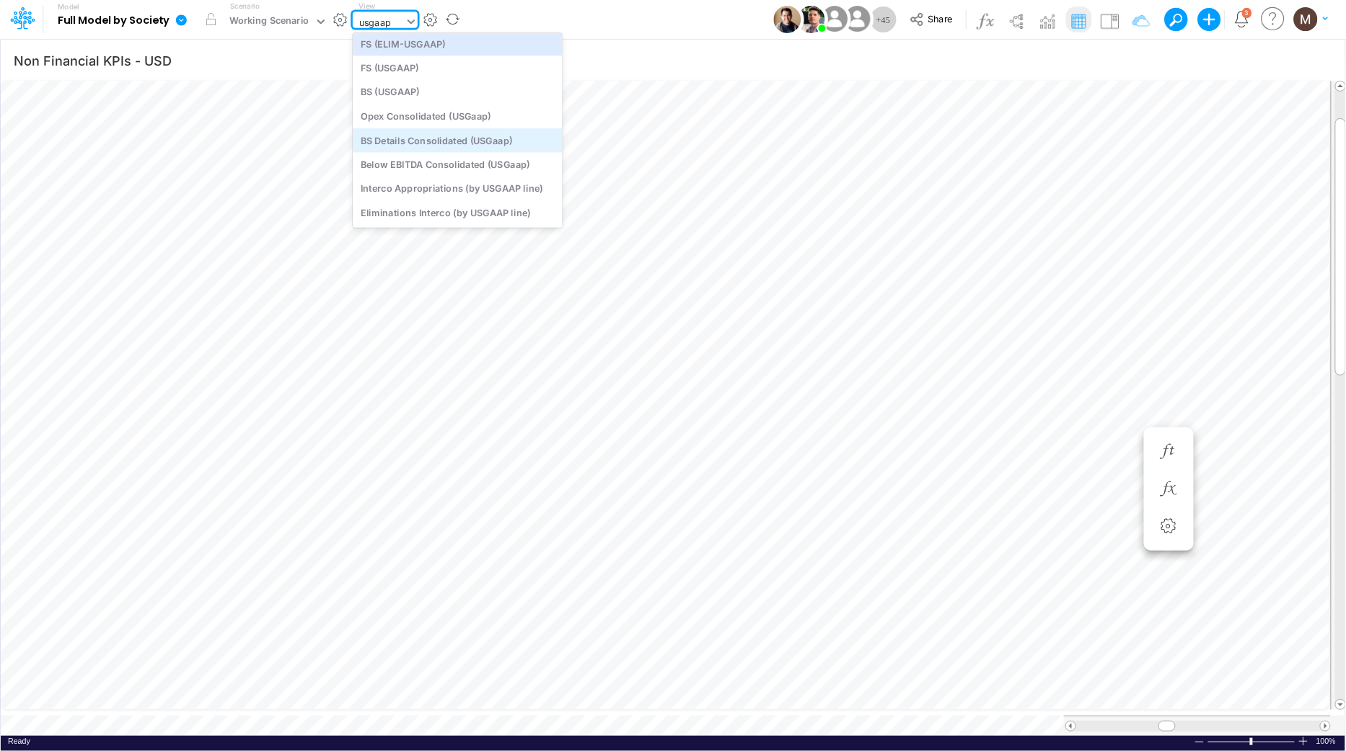
scroll to position [0, 0]
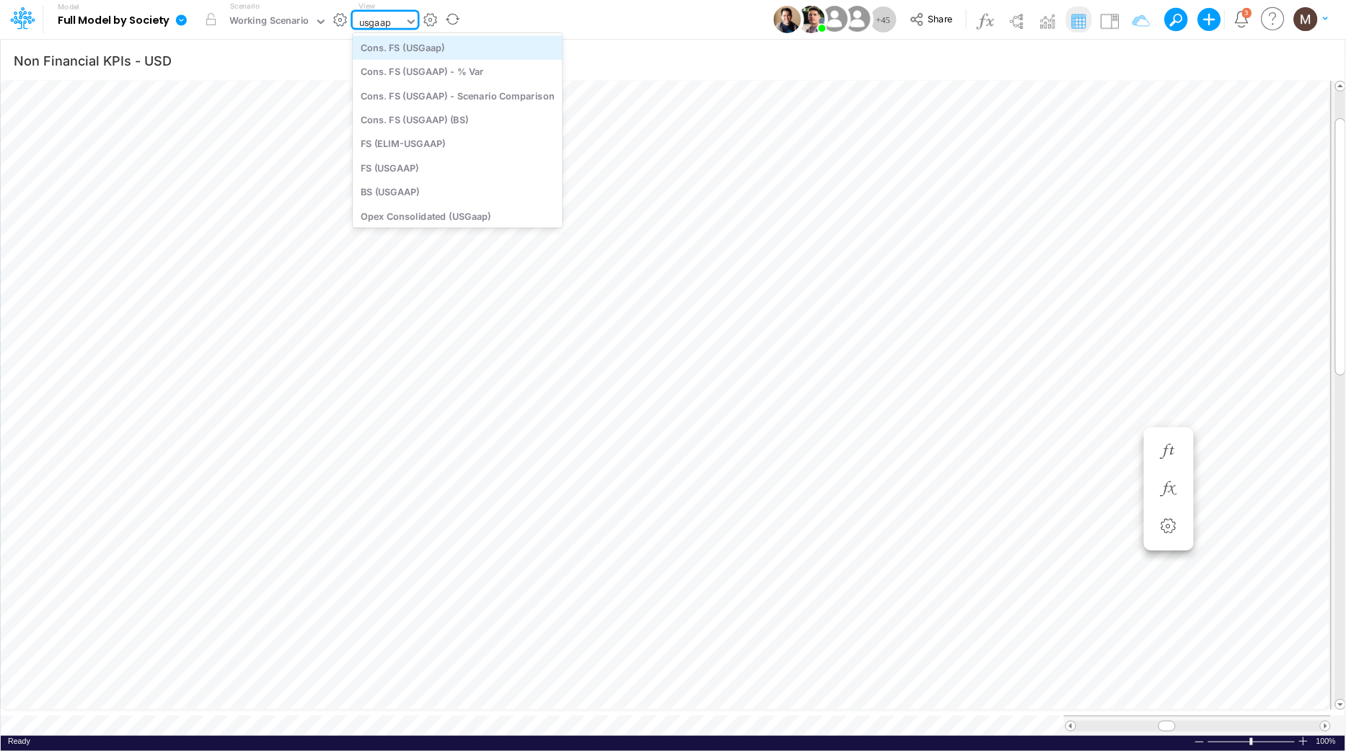
click at [427, 53] on div "Cons. FS (USGaap)" at bounding box center [458, 47] width 210 height 24
type input "Consolidated FS - USGAAP"
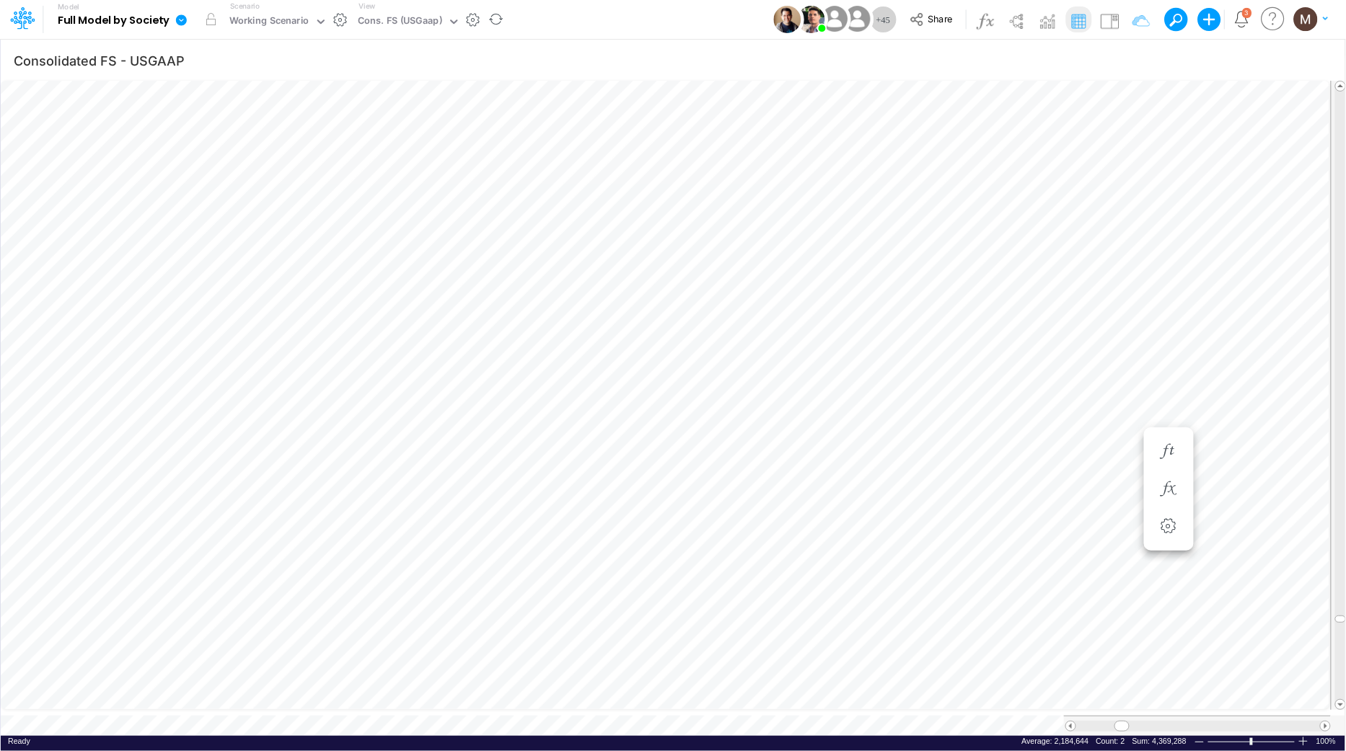
scroll to position [0, 1]
click at [637, 705] on span "Close" at bounding box center [642, 706] width 40 height 13
click at [182, 21] on icon at bounding box center [181, 19] width 11 height 11
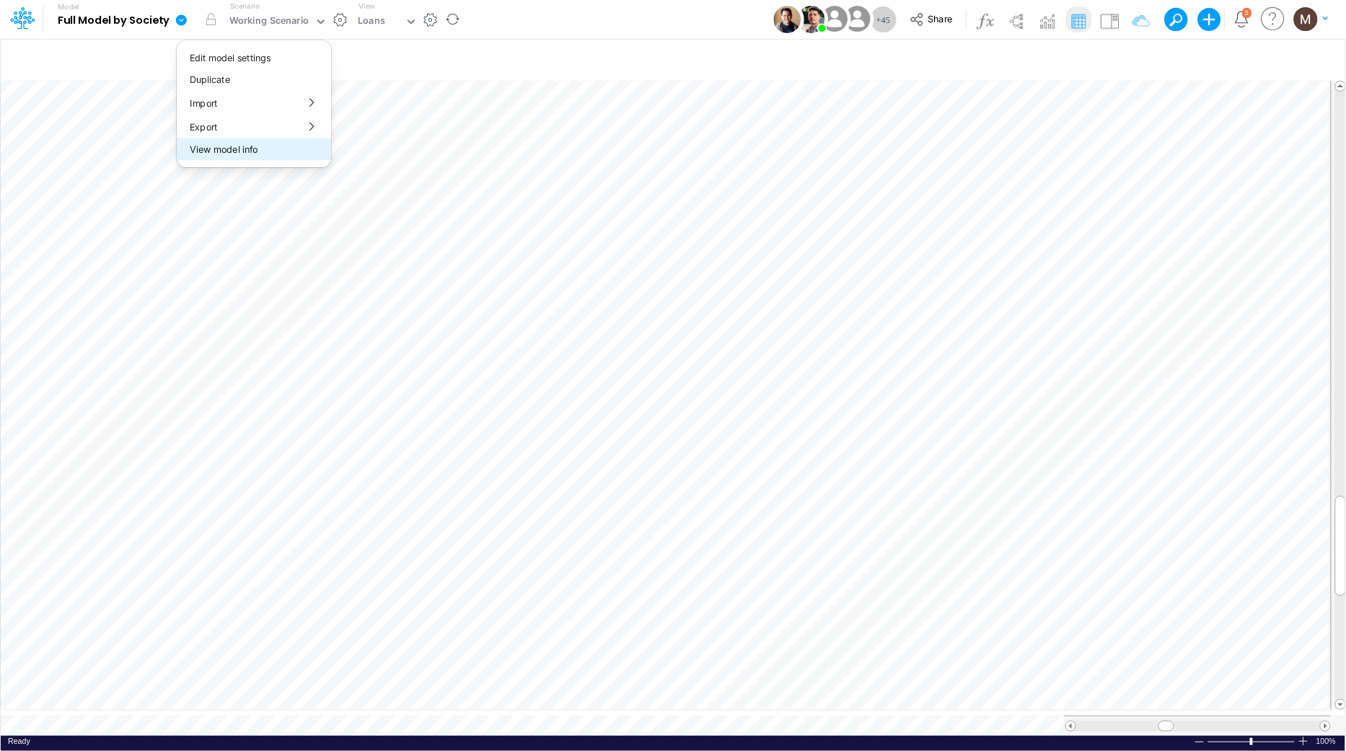
click at [211, 144] on button "View model info" at bounding box center [254, 149] width 154 height 22
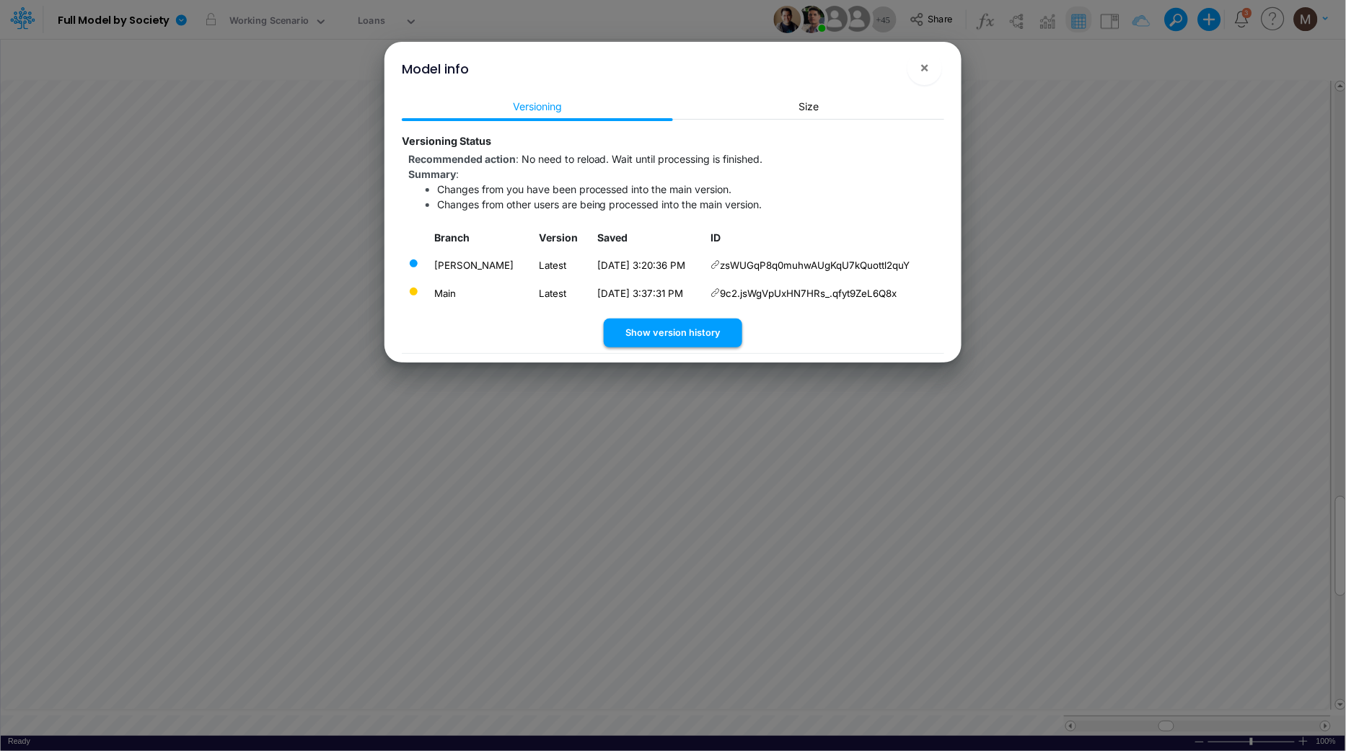
click at [642, 335] on button "Show version history" at bounding box center [673, 333] width 138 height 28
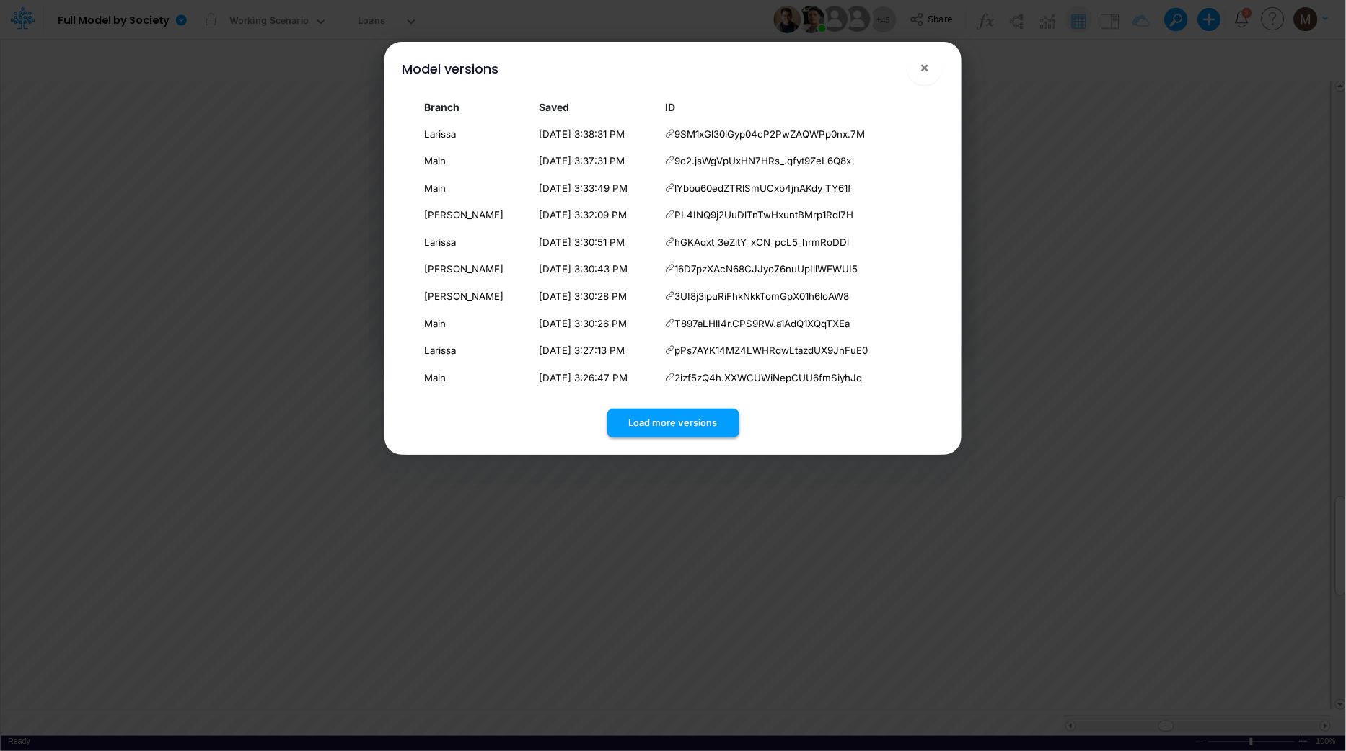
click at [660, 415] on button "Load more versions" at bounding box center [673, 423] width 132 height 28
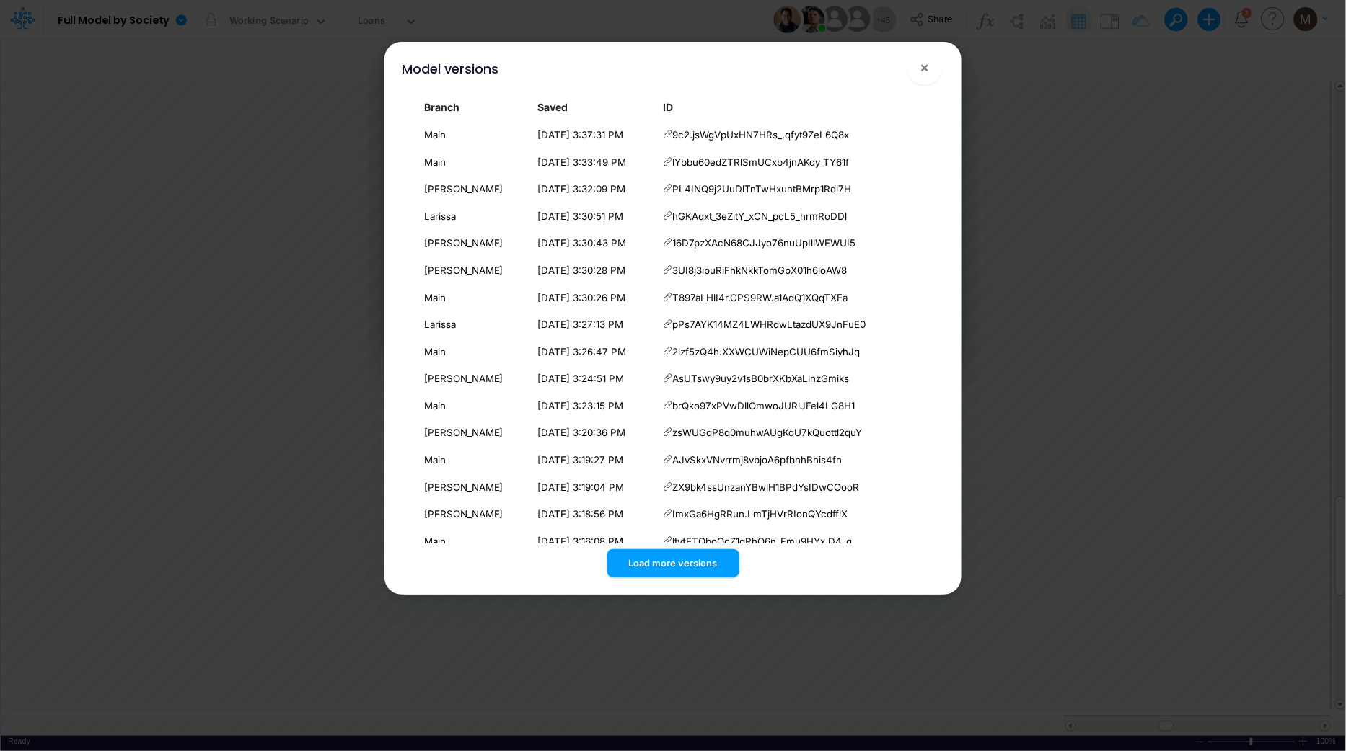
scroll to position [130, 0]
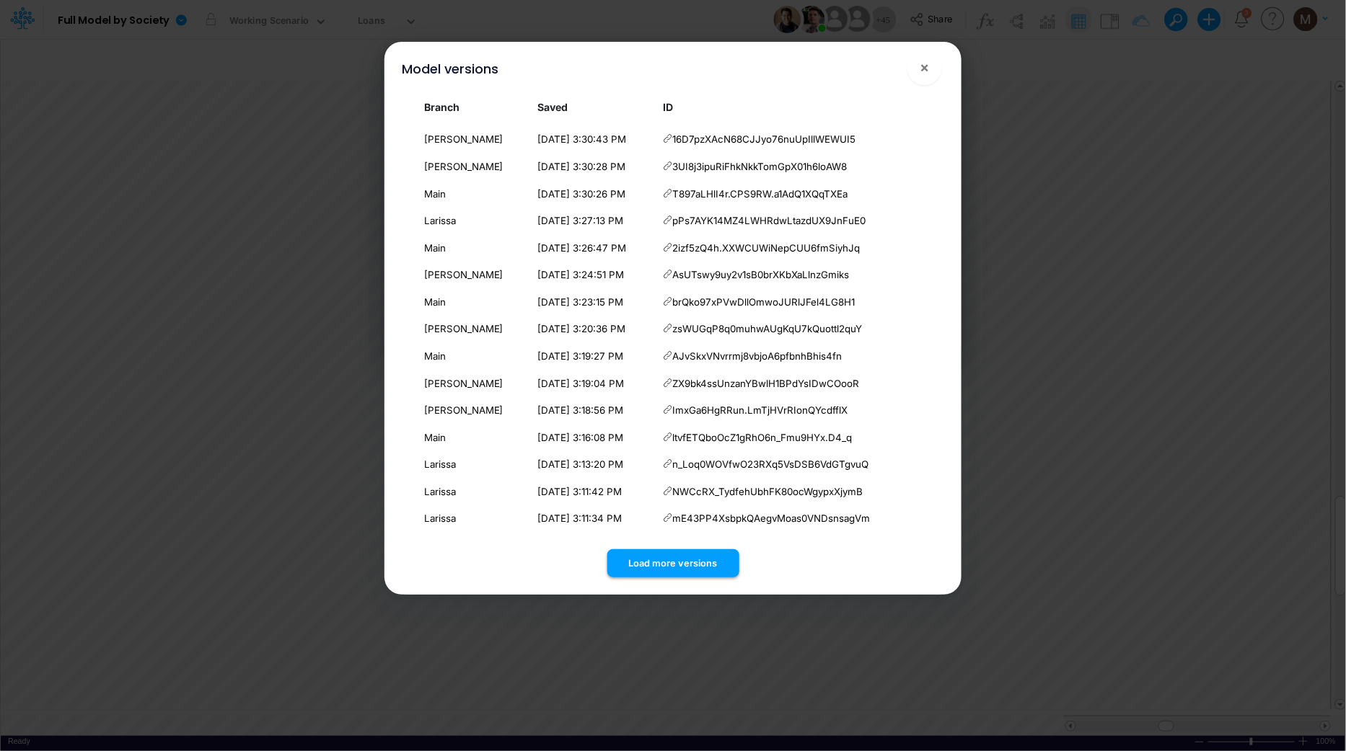
click at [656, 560] on button "Load more versions" at bounding box center [673, 564] width 132 height 28
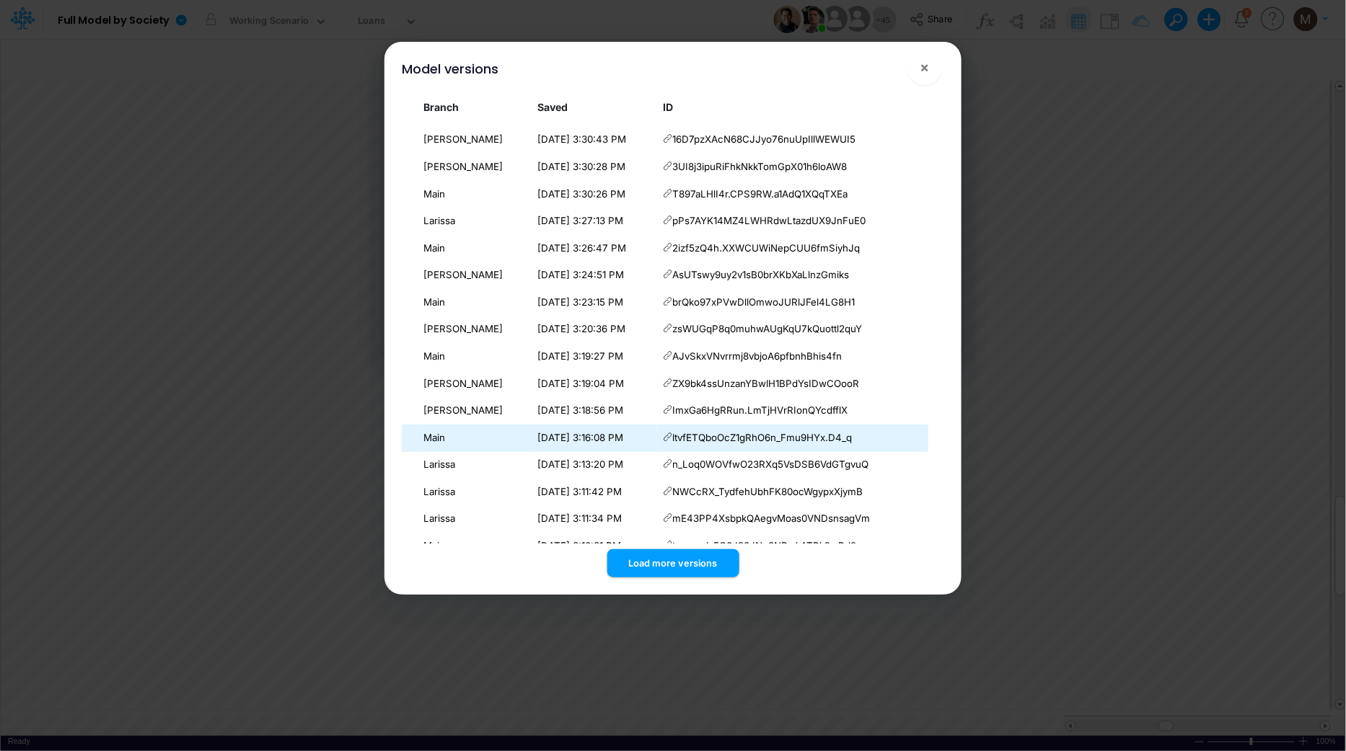
scroll to position [401, 0]
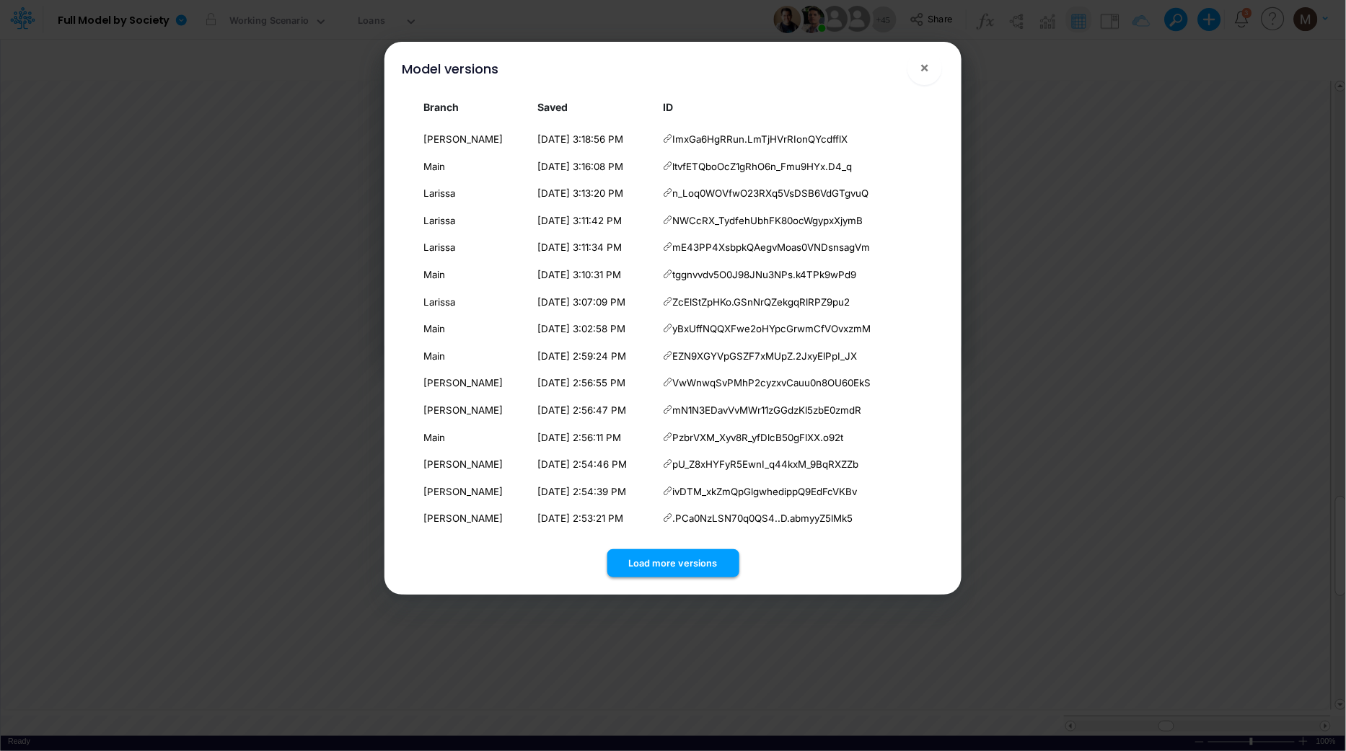
click at [669, 555] on button "Load more versions" at bounding box center [673, 564] width 132 height 28
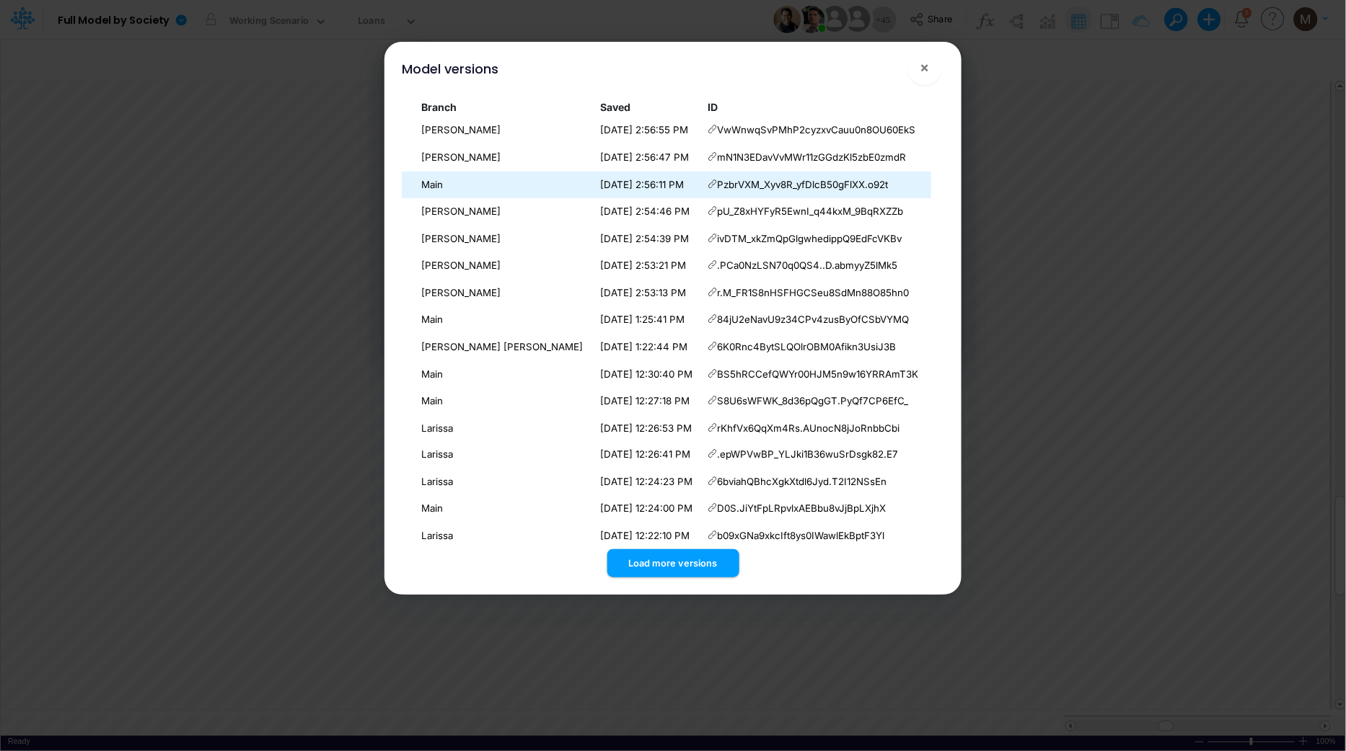
scroll to position [672, 0]
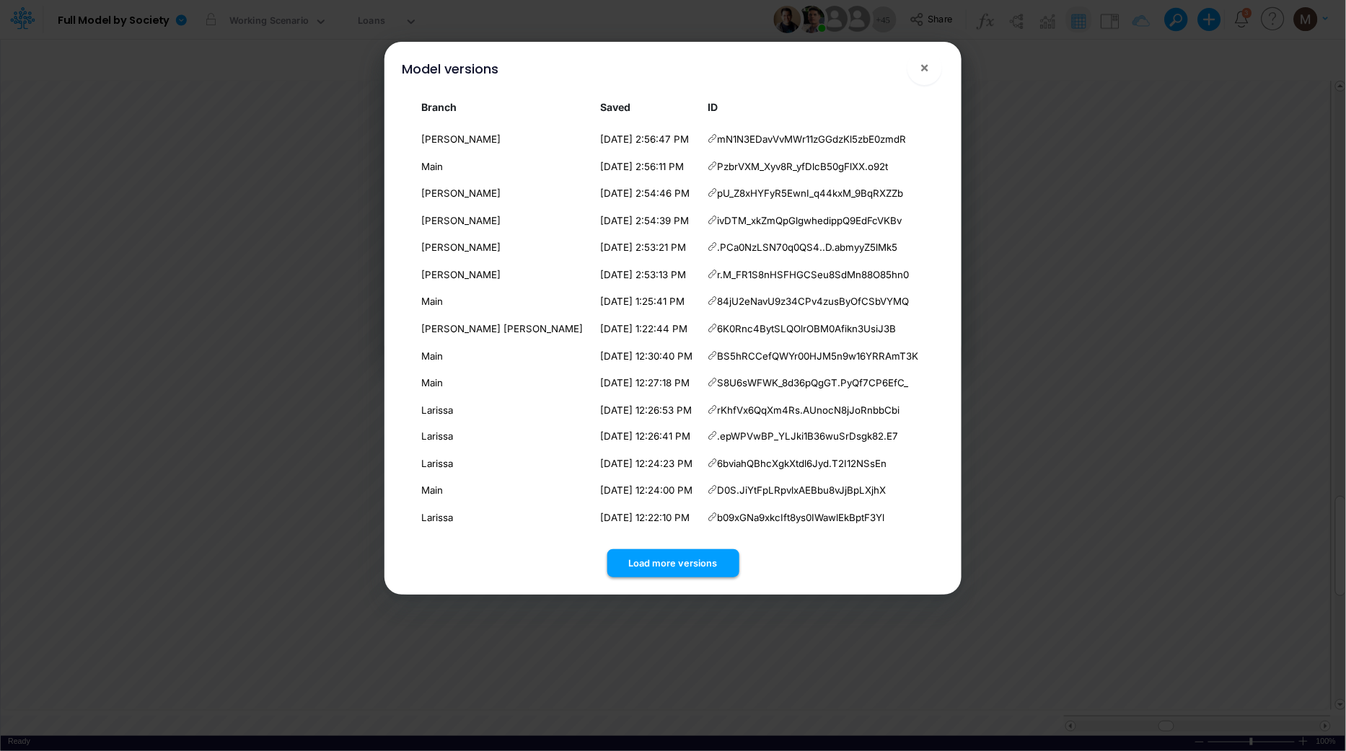
click at [650, 561] on button "Load more versions" at bounding box center [673, 564] width 132 height 28
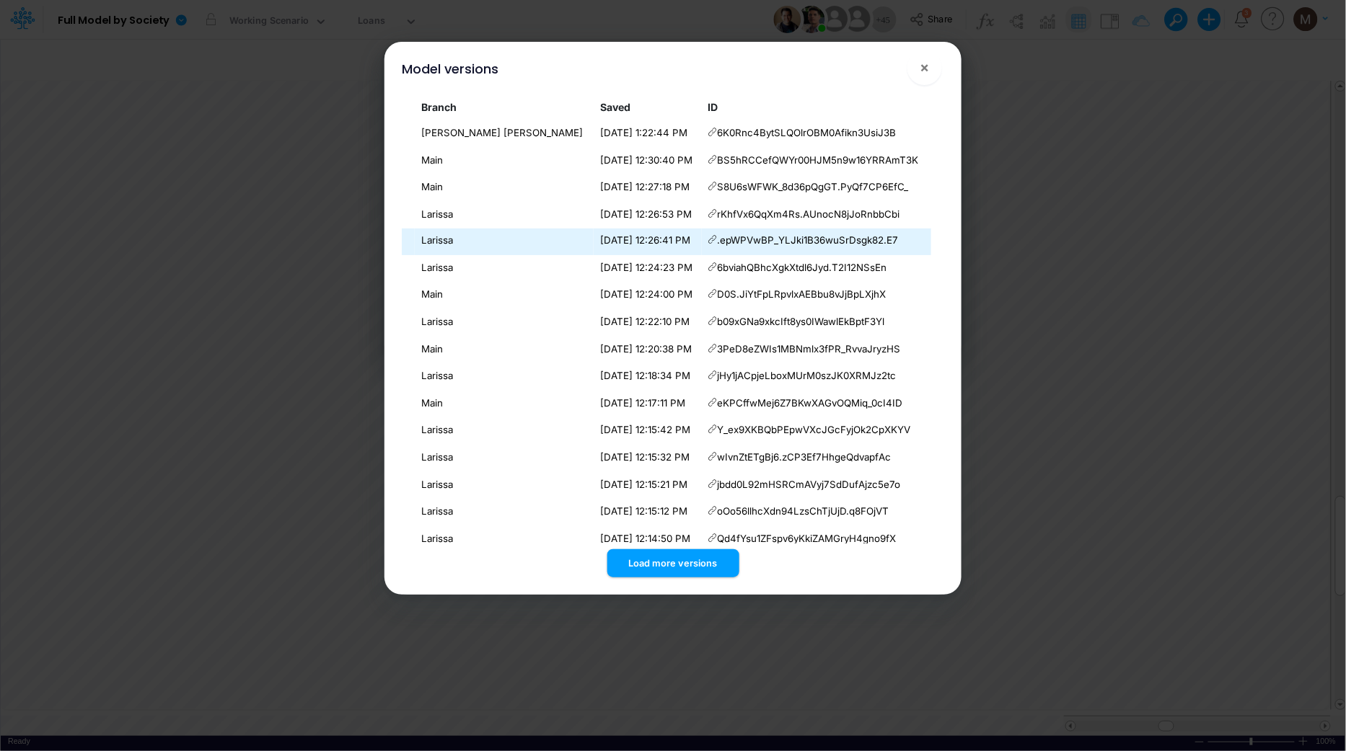
scroll to position [943, 0]
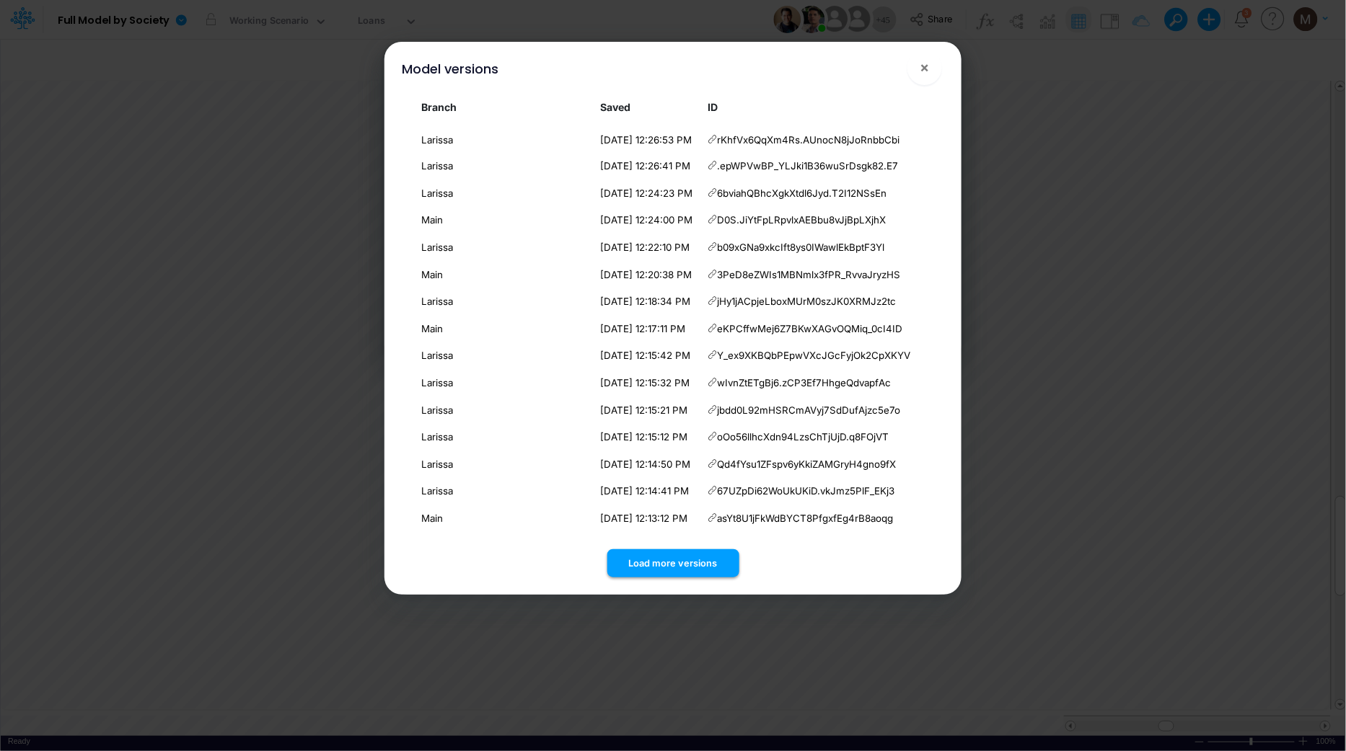
click at [656, 561] on button "Load more versions" at bounding box center [673, 564] width 132 height 28
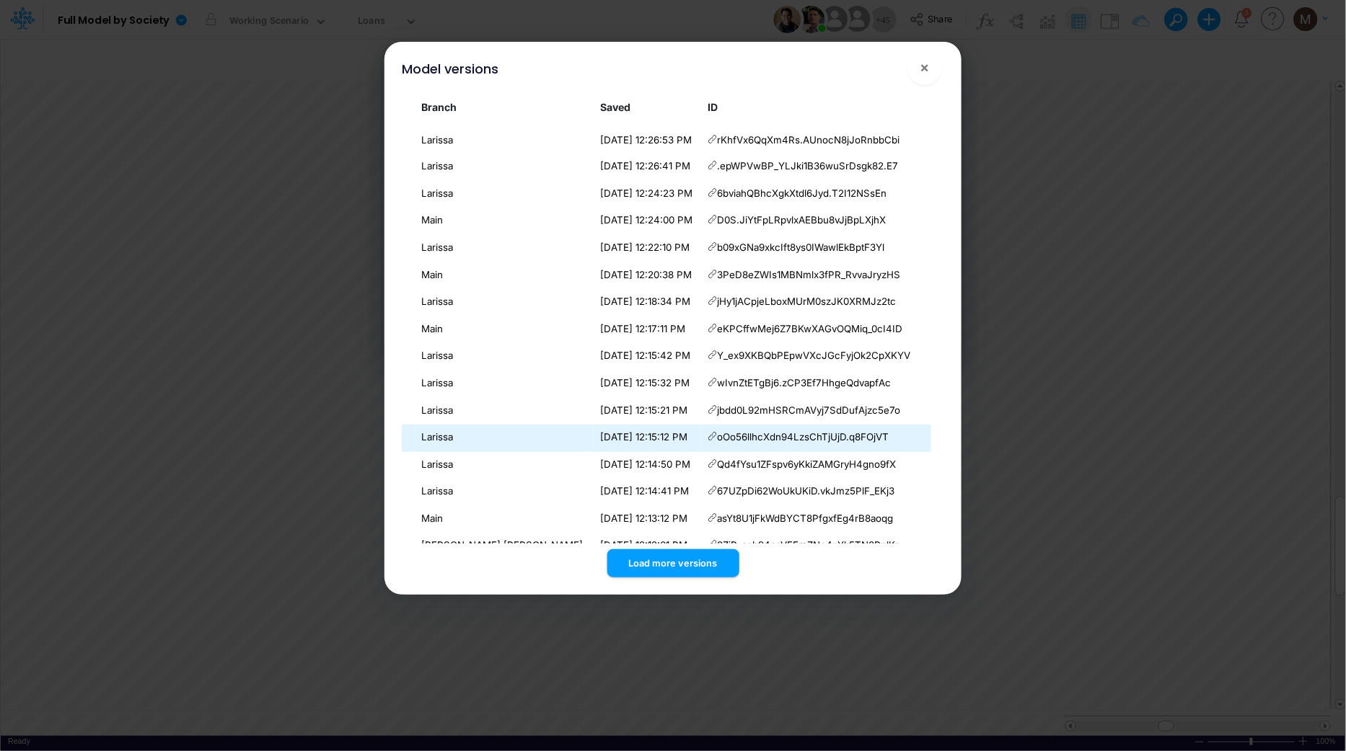
scroll to position [1214, 0]
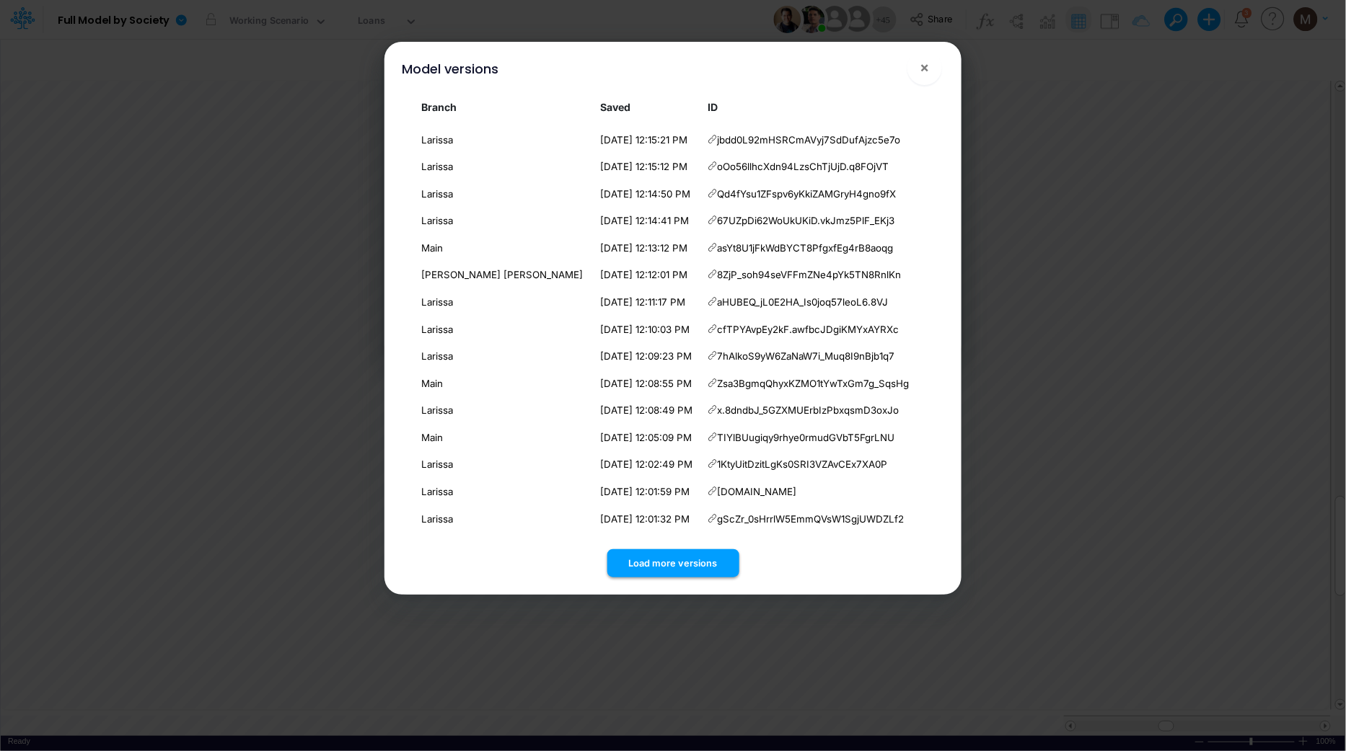
click at [650, 574] on button "Load more versions" at bounding box center [673, 564] width 132 height 28
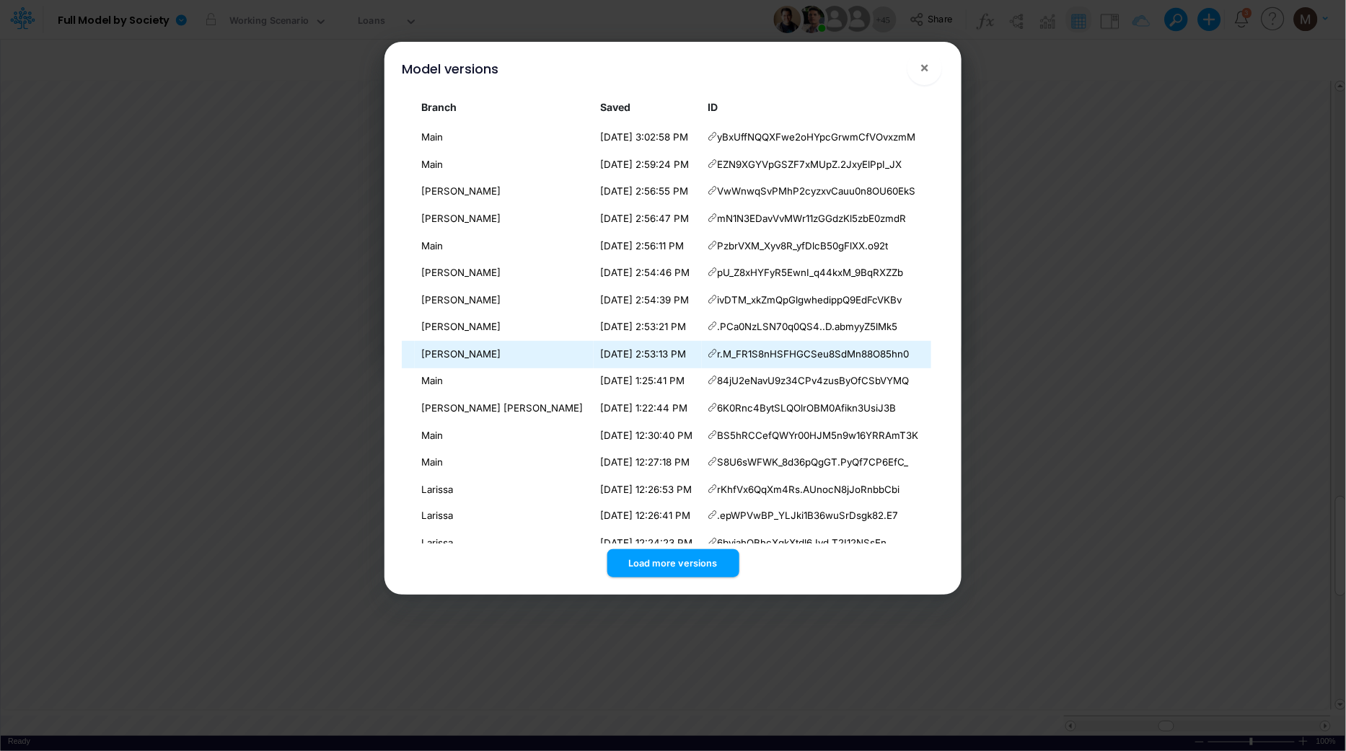
scroll to position [577, 0]
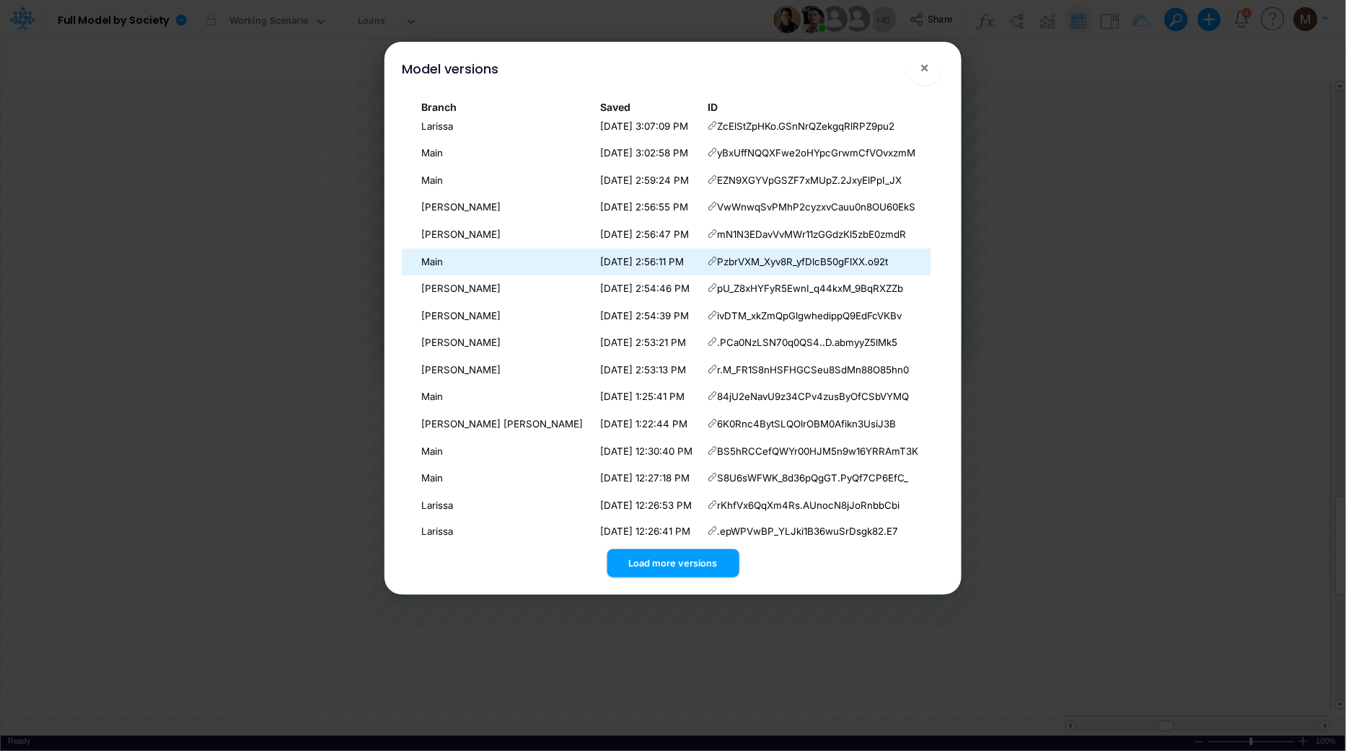
click at [708, 265] on icon at bounding box center [712, 261] width 9 height 9
click at [927, 71] on span "×" at bounding box center [924, 66] width 9 height 17
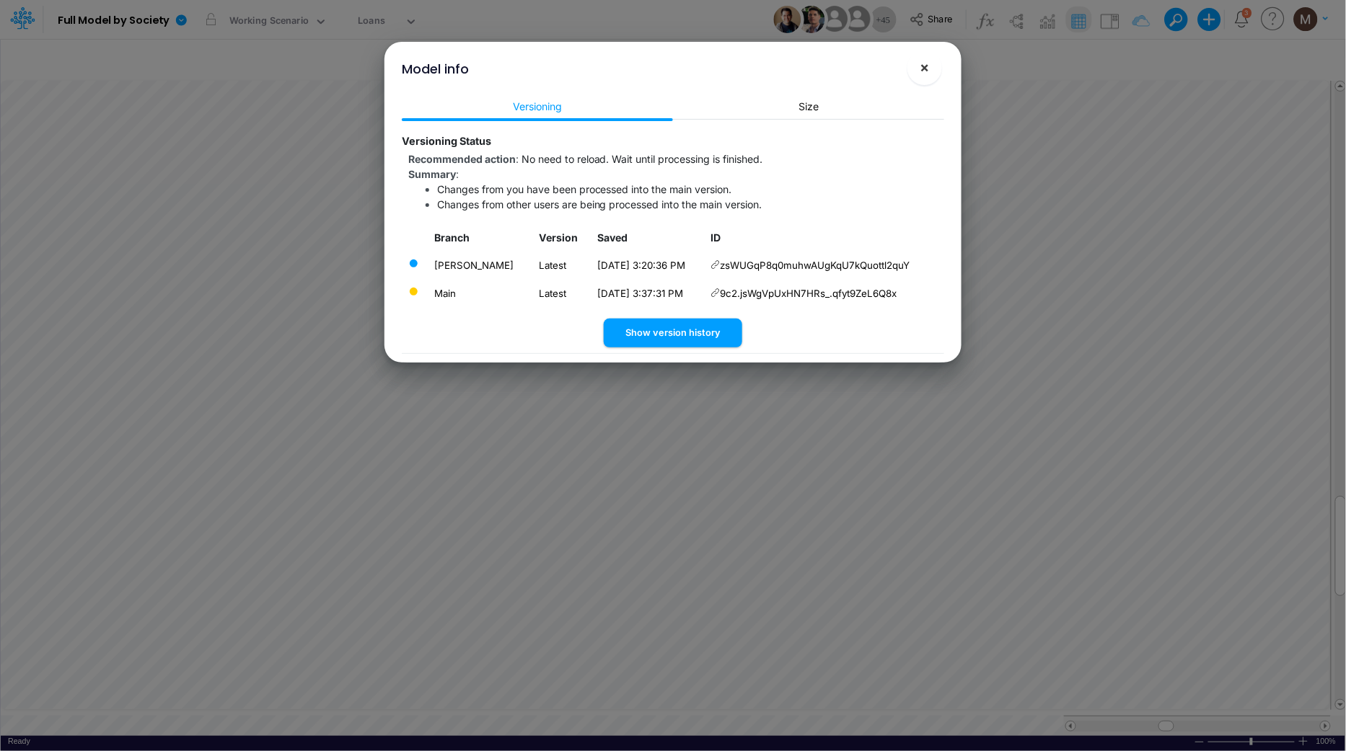
click at [920, 73] on span "×" at bounding box center [924, 66] width 9 height 17
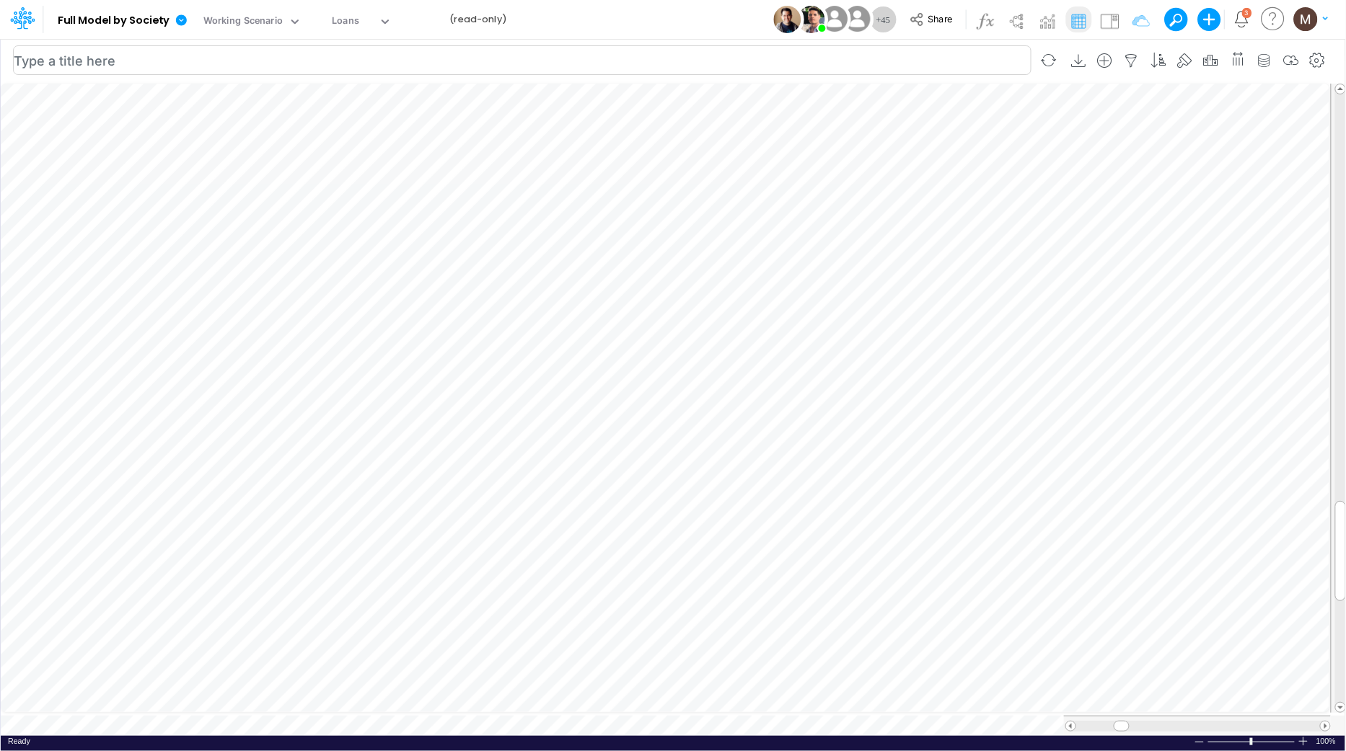
scroll to position [0, 1]
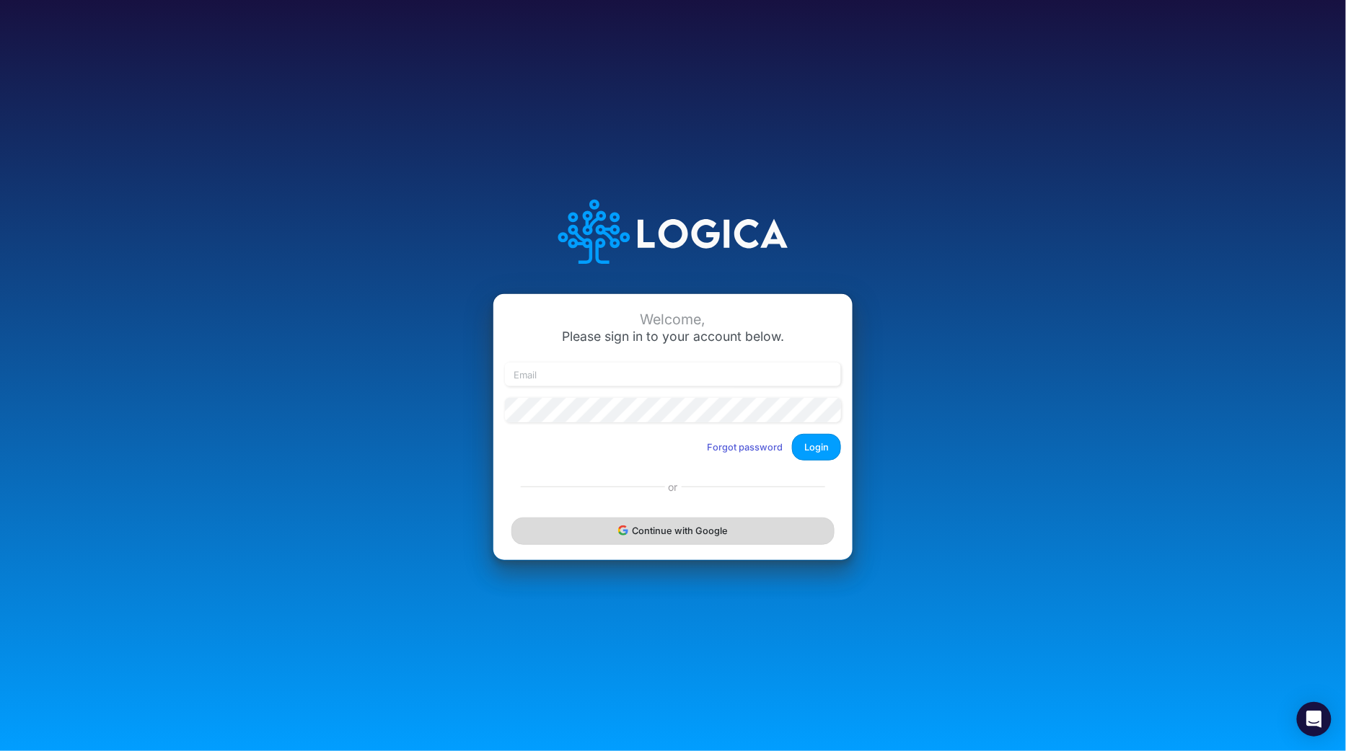
click at [703, 537] on button "Continue with Google" at bounding box center [672, 531] width 323 height 27
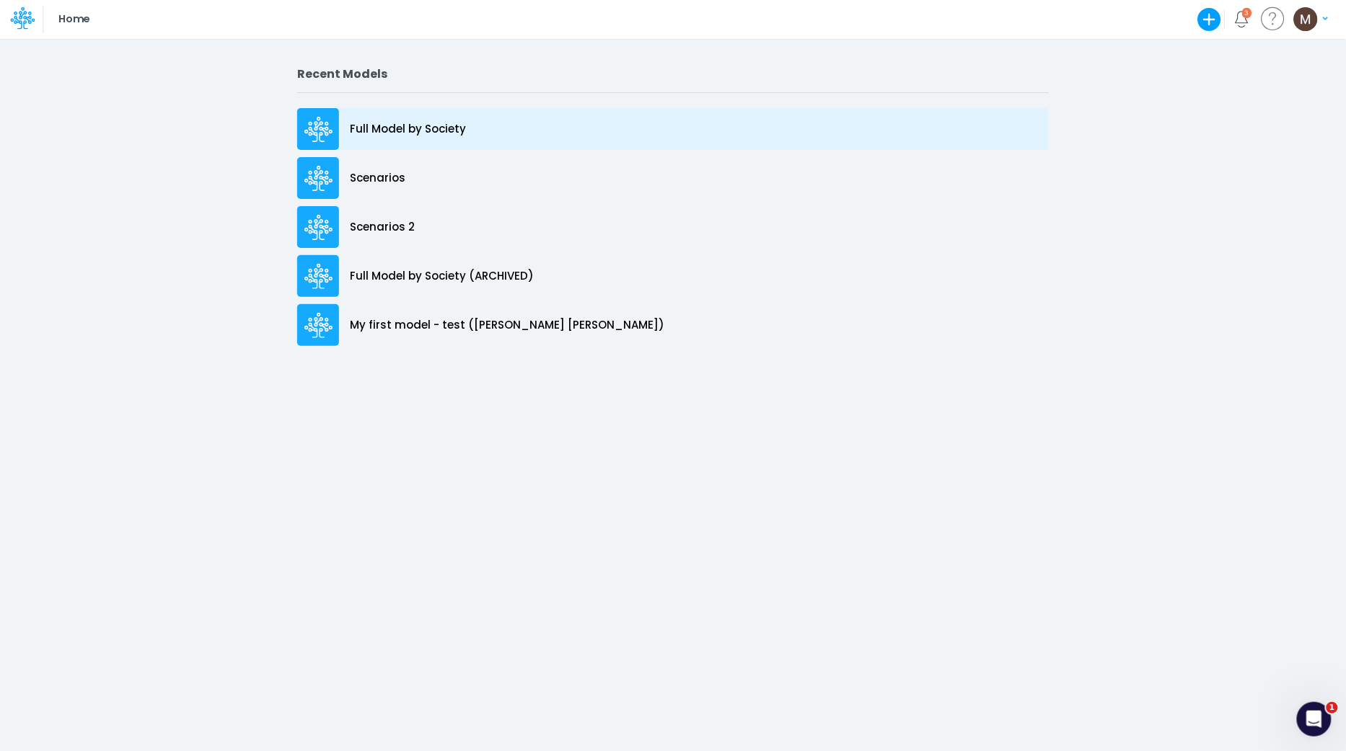
click at [440, 126] on p "Full Model by Society" at bounding box center [408, 129] width 116 height 17
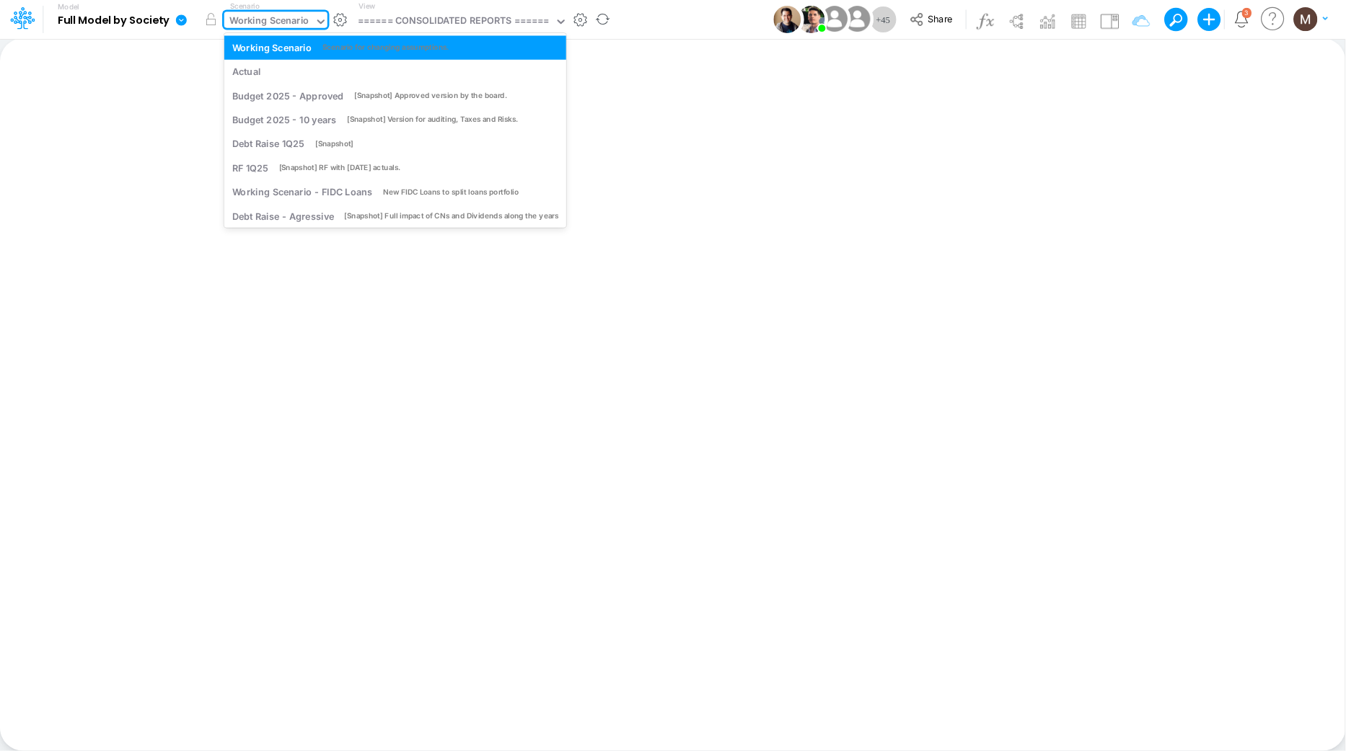
click at [295, 25] on div "Working Scenario" at bounding box center [269, 22] width 80 height 17
click at [161, 22] on b "Full Model by Society" at bounding box center [114, 20] width 112 height 13
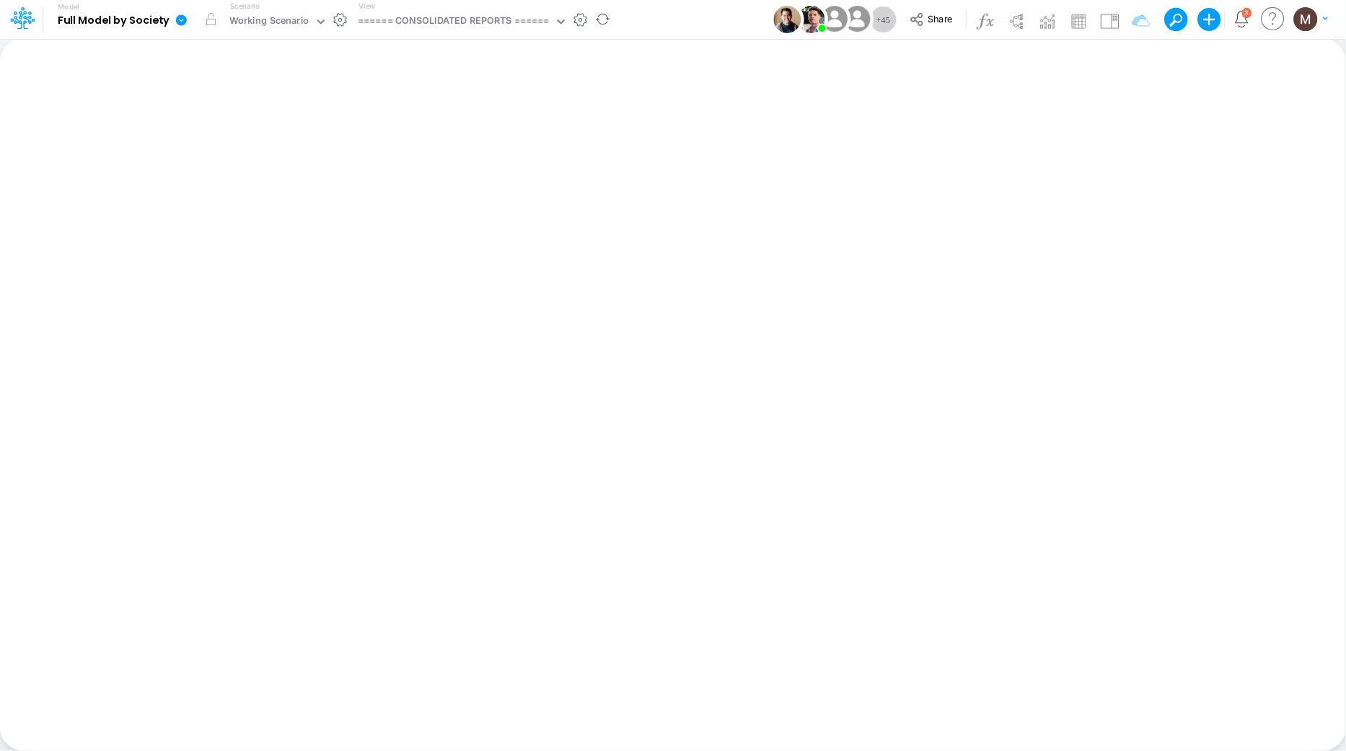
click at [182, 17] on icon at bounding box center [181, 19] width 11 height 11
click at [230, 145] on button "View model info" at bounding box center [254, 149] width 154 height 22
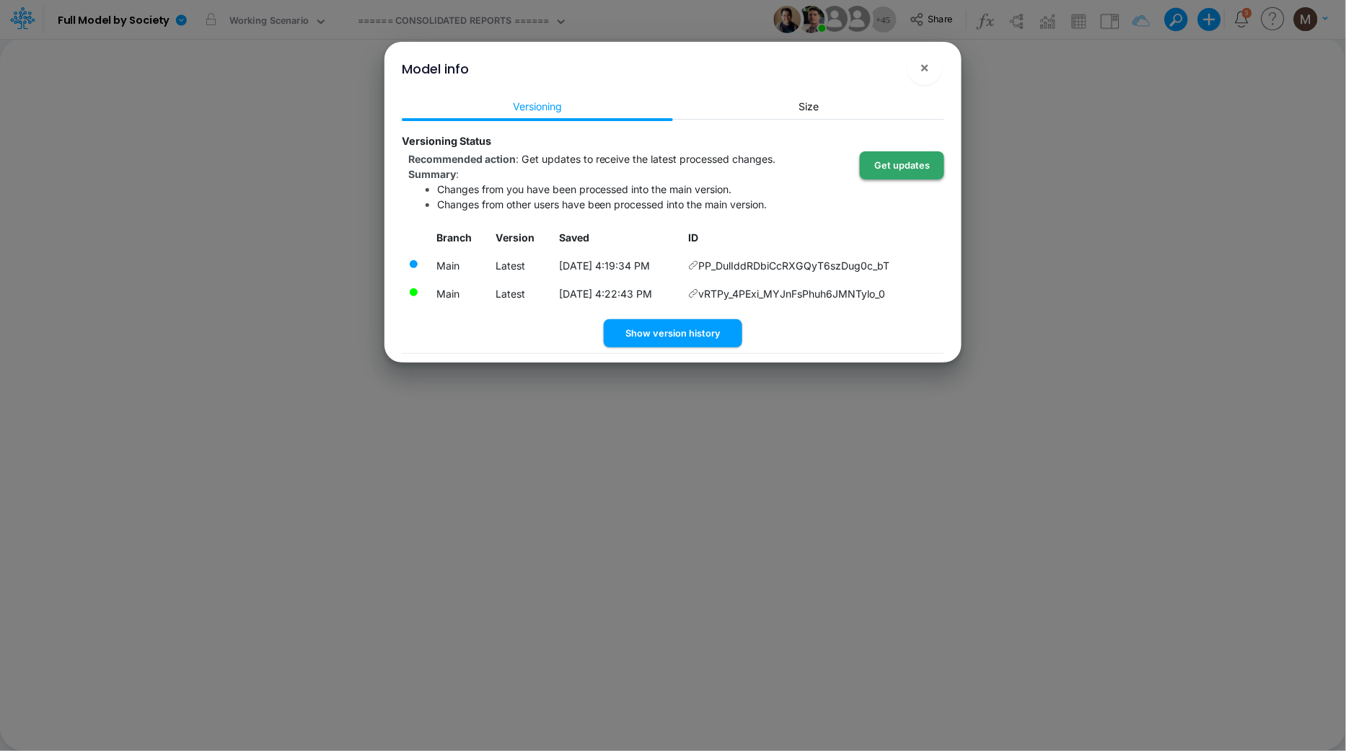
click at [877, 170] on button "Get updates" at bounding box center [902, 165] width 84 height 28
click at [262, 341] on div "Model info × Versioning Size Versioning Status Recommended action : Get updates…" at bounding box center [673, 375] width 1346 height 751
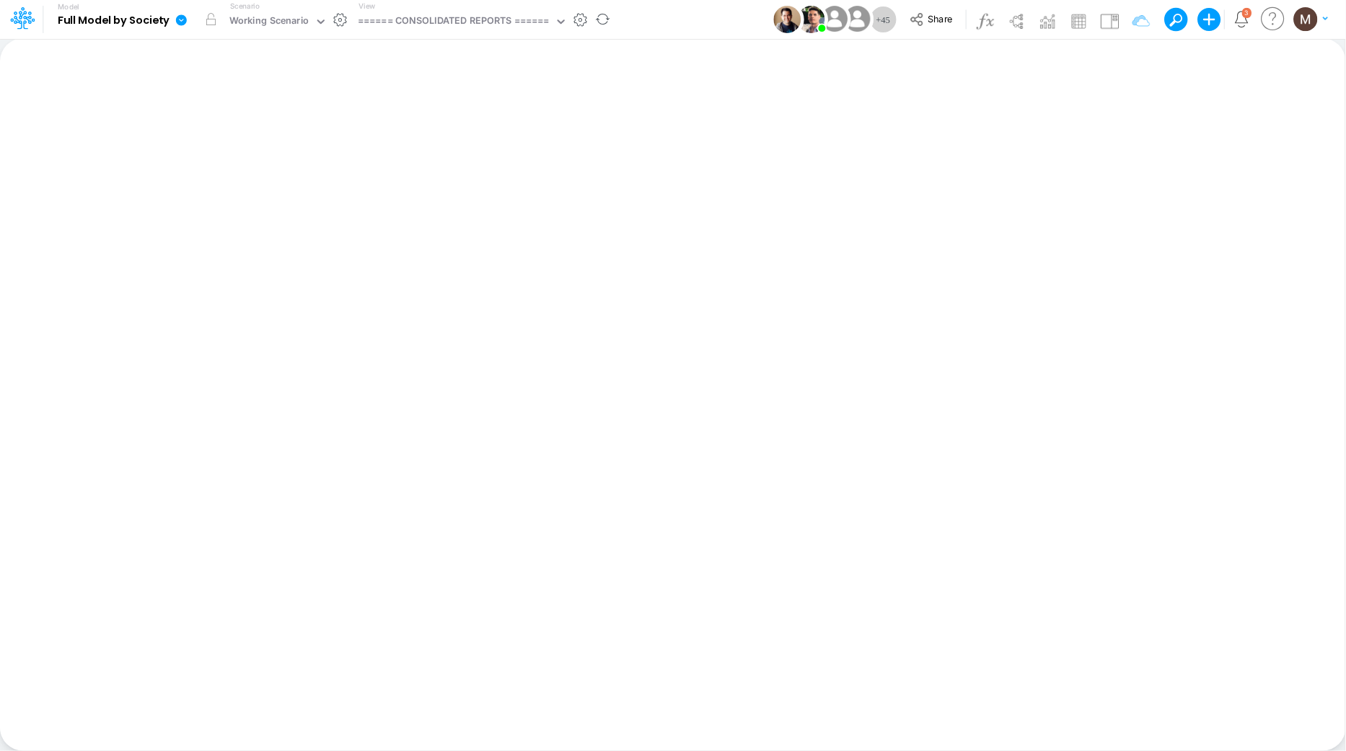
click at [178, 19] on icon at bounding box center [181, 19] width 11 height 11
click at [198, 143] on button "View model info" at bounding box center [254, 149] width 154 height 22
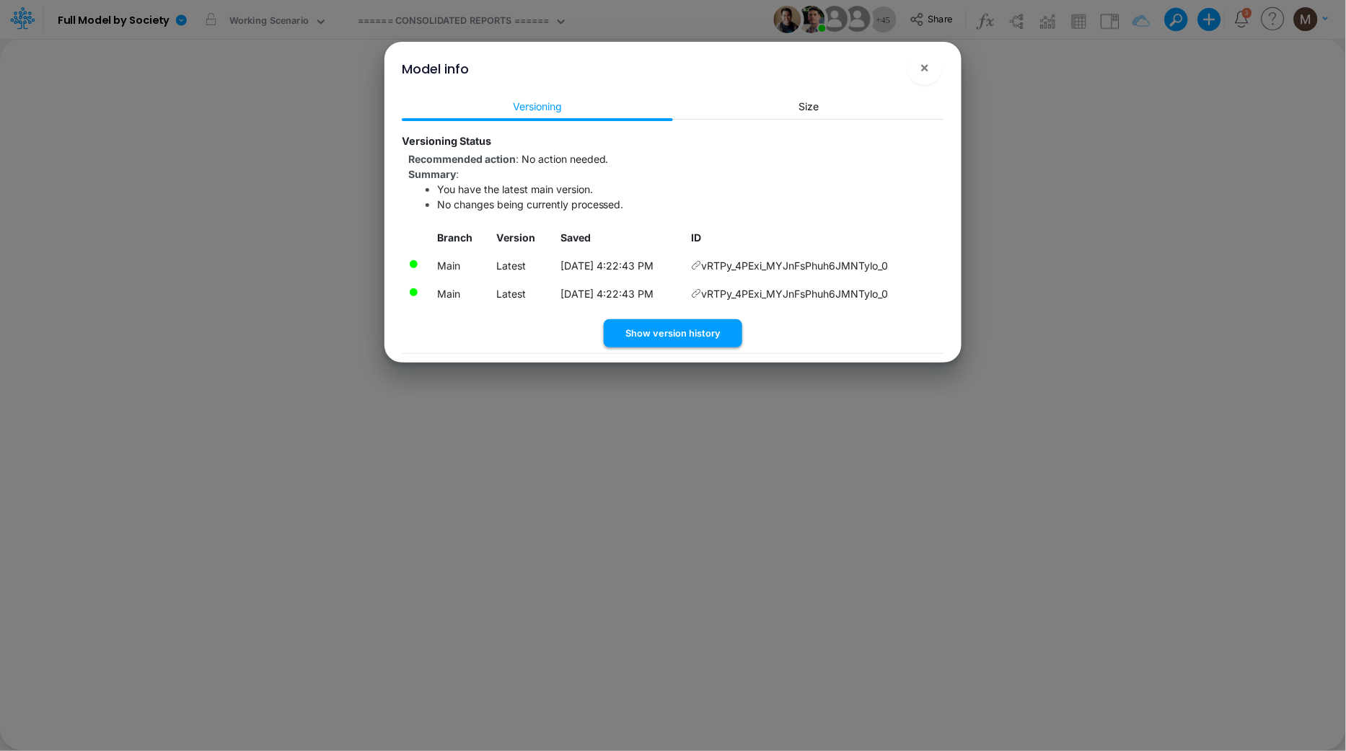
click at [676, 338] on button "Show version history" at bounding box center [673, 333] width 138 height 28
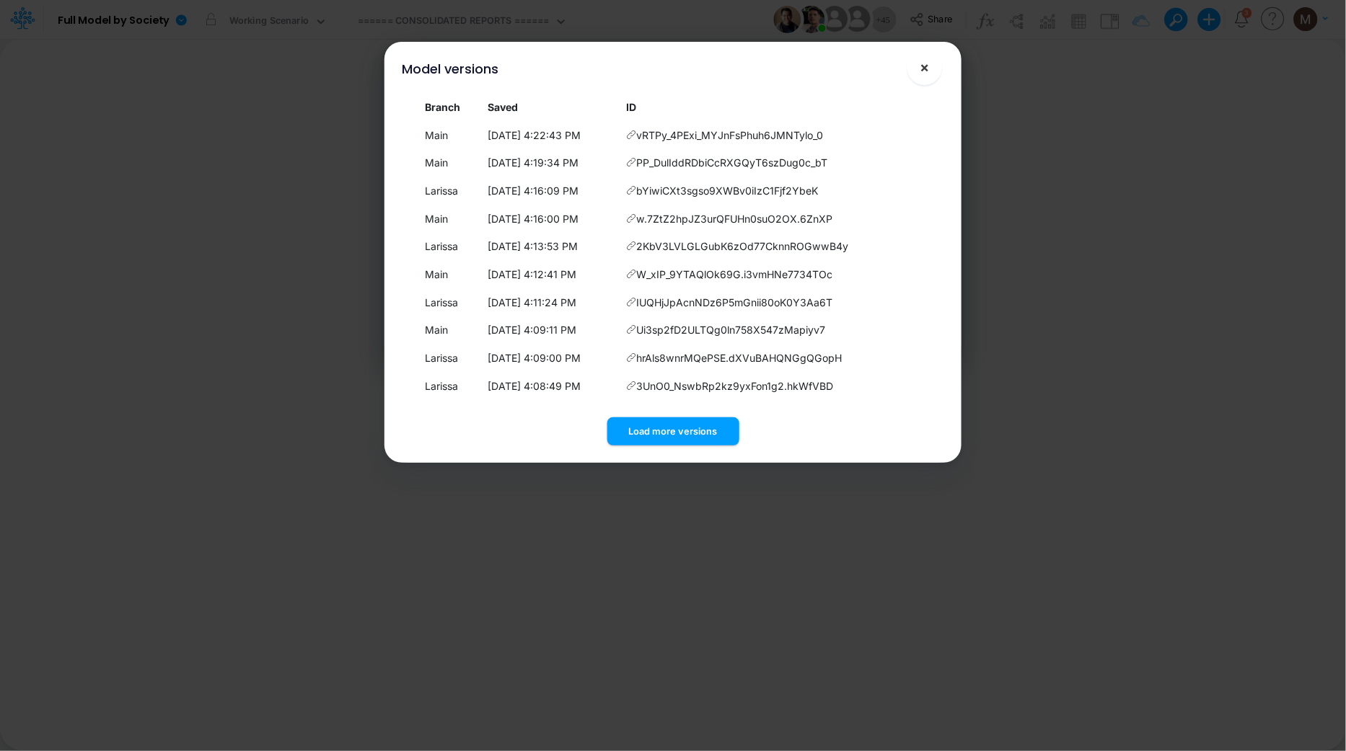
click at [930, 77] on button "×" at bounding box center [924, 67] width 35 height 35
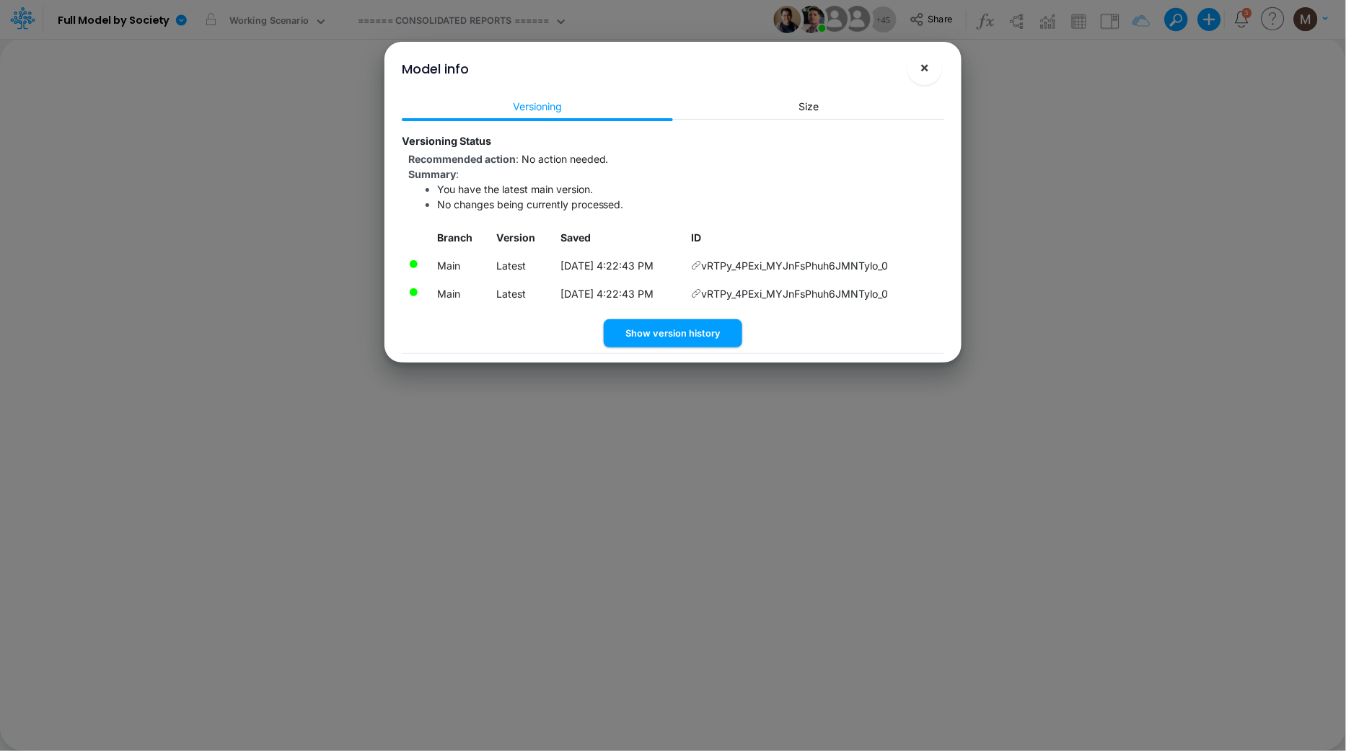
click at [920, 64] on span "×" at bounding box center [924, 66] width 9 height 17
